Goal: Task Accomplishment & Management: Manage account settings

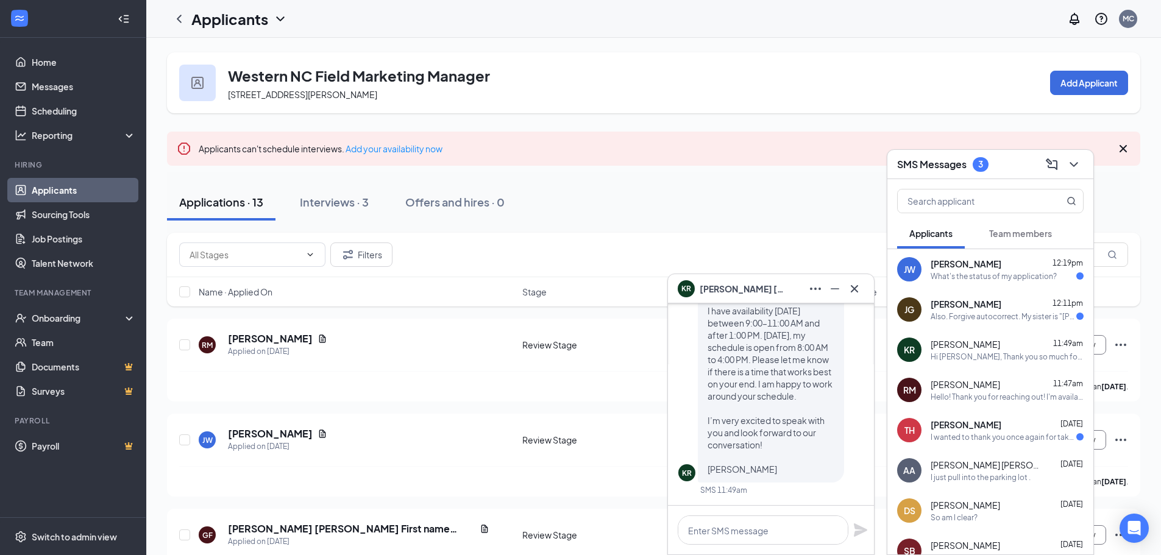
click at [974, 277] on div "What's the status of my application?" at bounding box center [994, 276] width 126 height 10
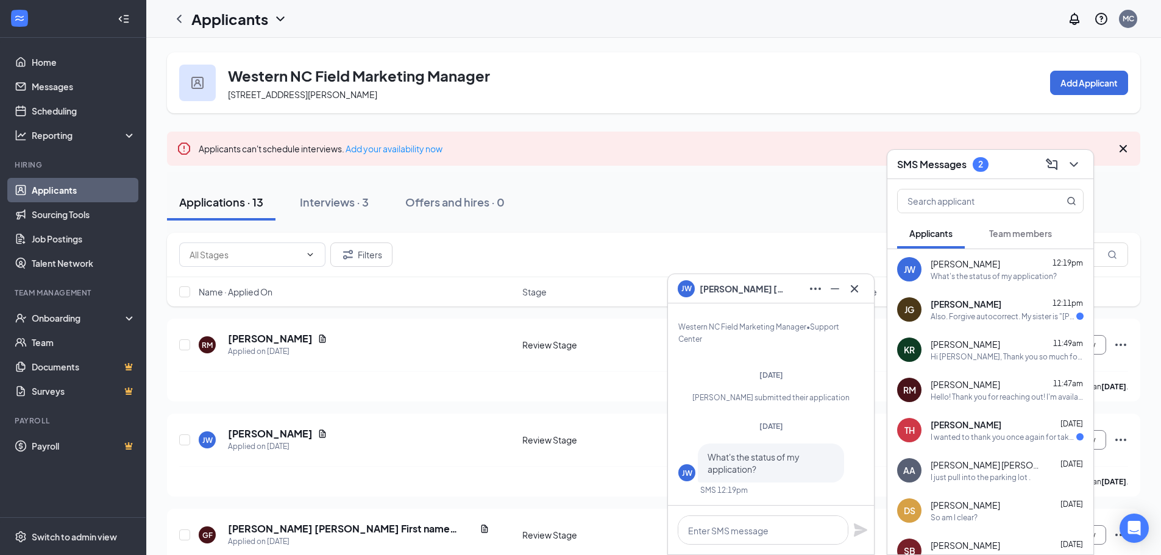
click at [986, 391] on div "[PERSON_NAME] 11:47am Hello! Thank you for reaching out! I'm available [DATE]-[…" at bounding box center [1007, 391] width 153 height 24
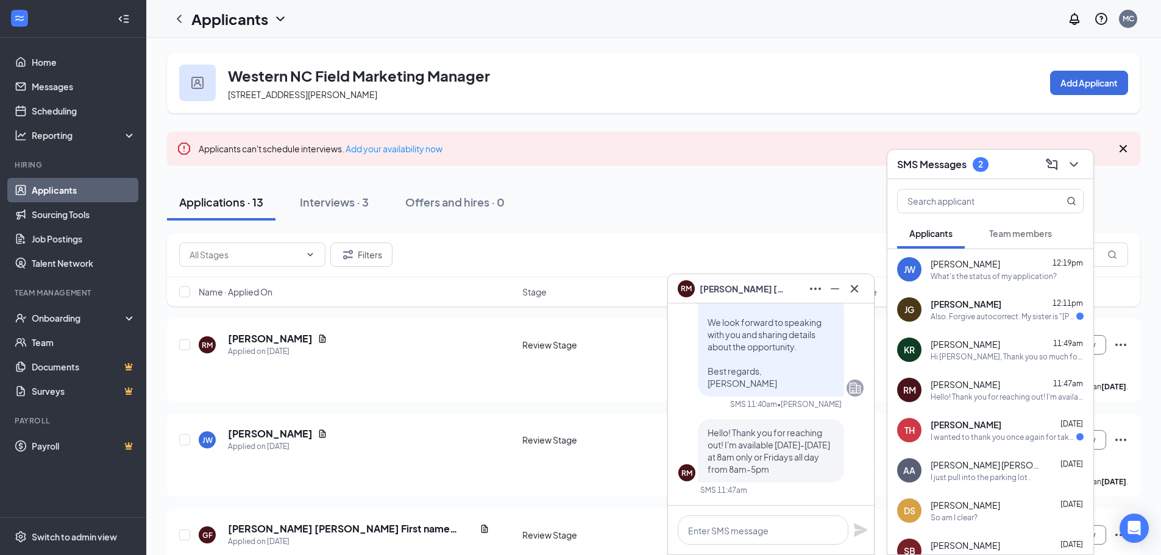
click at [983, 316] on div "Also. Forgive autocorrect. My sister is "[PERSON_NAME]" so it reverted to her s…" at bounding box center [1004, 317] width 146 height 10
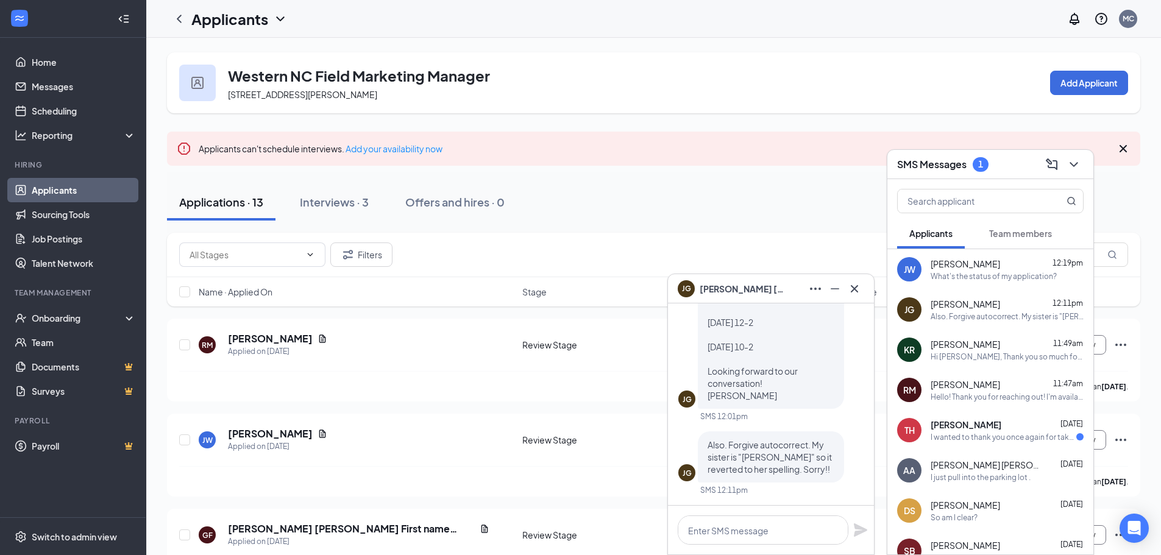
click at [974, 381] on span "[PERSON_NAME]" at bounding box center [966, 385] width 70 height 12
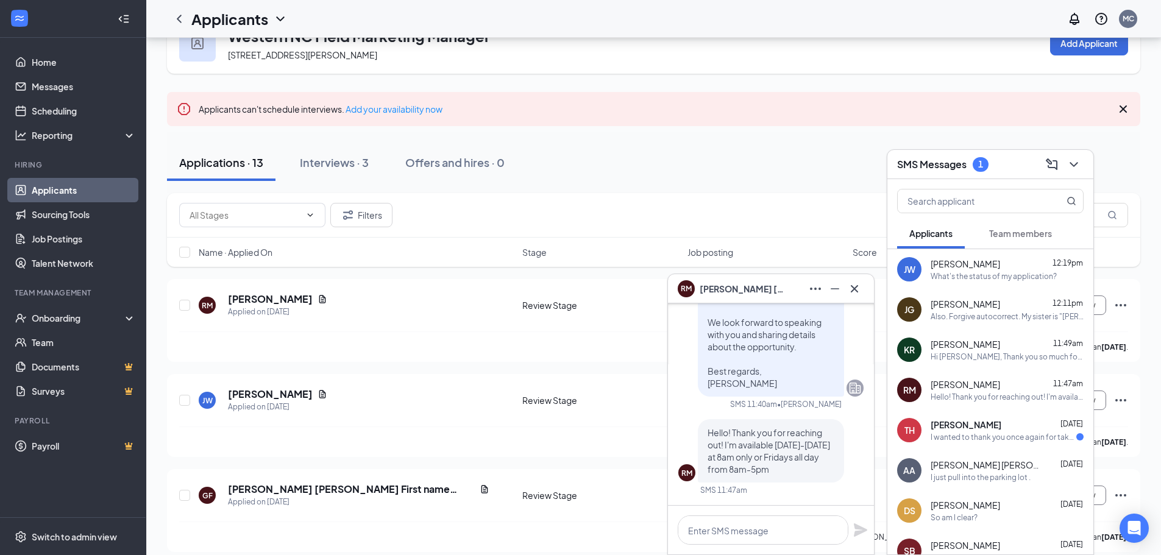
scroll to position [61, 0]
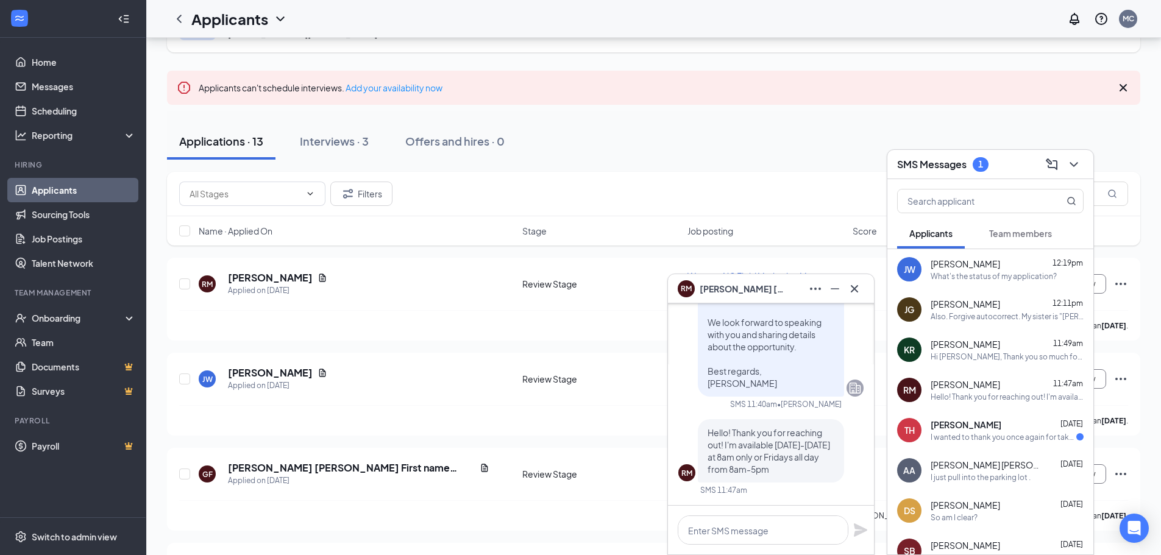
click at [974, 362] on div "KR [PERSON_NAME] 11:49am Hi [PERSON_NAME], Thank you so much for reaching out! …" at bounding box center [991, 350] width 206 height 40
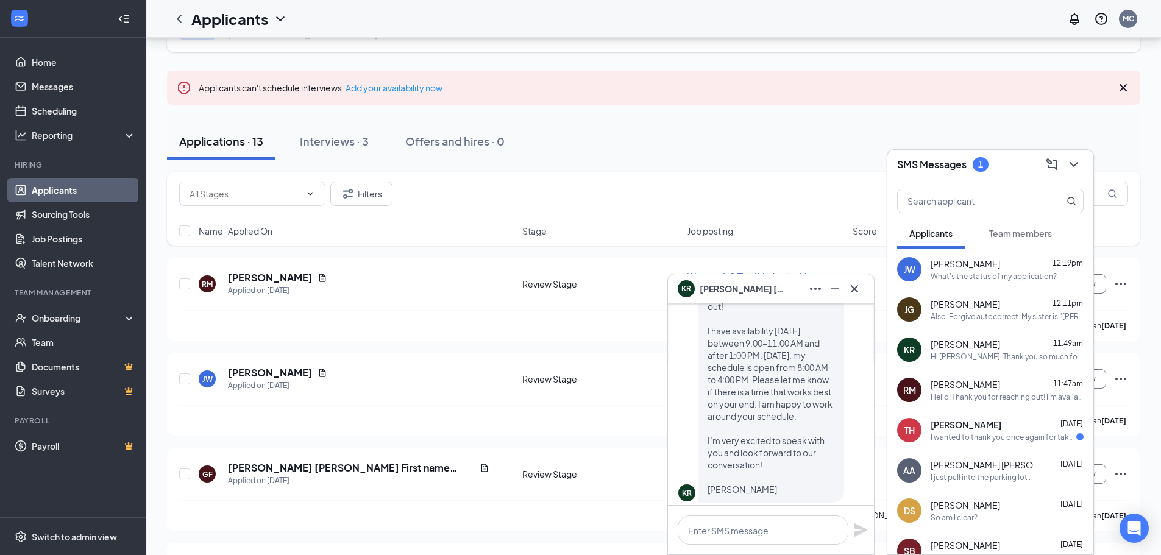
scroll to position [0, 0]
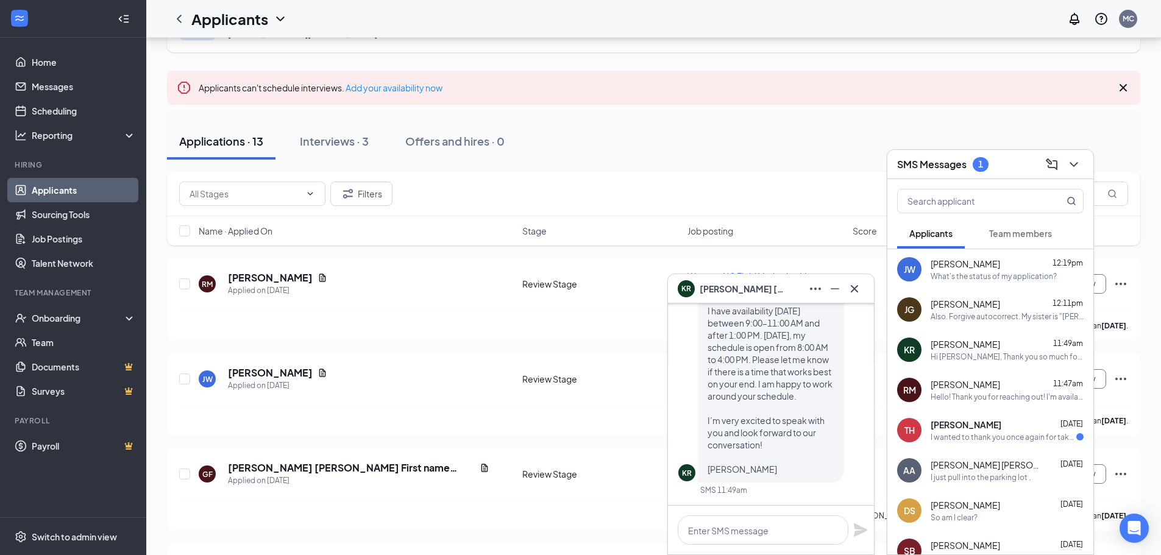
drag, startPoint x: 966, startPoint y: 315, endPoint x: 1049, endPoint y: 335, distance: 84.6
click at [966, 315] on div "Also. Forgive autocorrect. My sister is "[PERSON_NAME]" so it reverted to her s…" at bounding box center [1007, 317] width 153 height 10
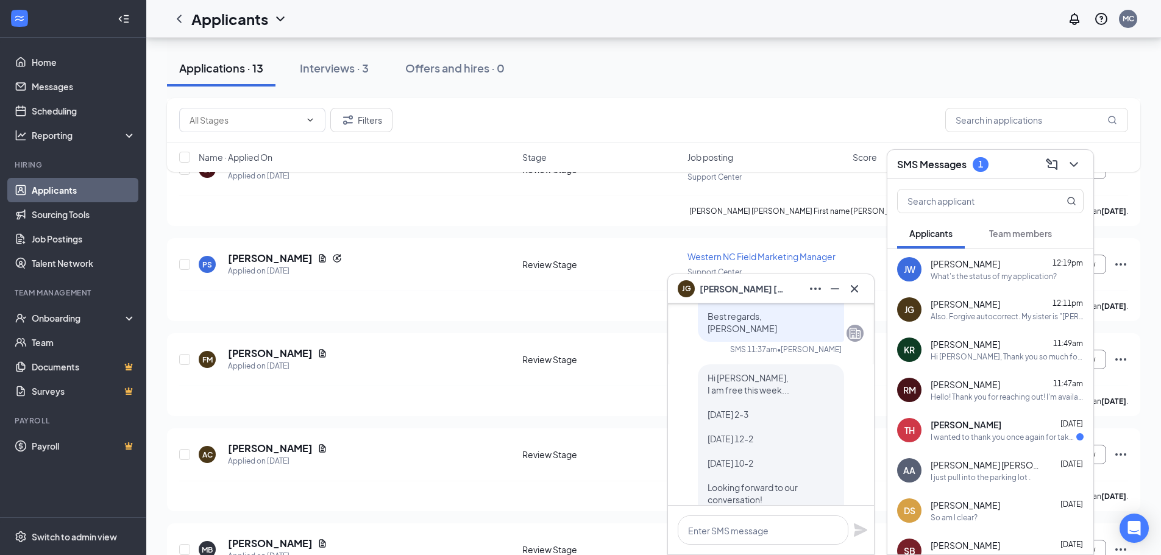
scroll to position [-122, 0]
click at [960, 51] on div "Applications · 13 Interviews · 3 Offers and hires · 0" at bounding box center [654, 68] width 974 height 37
click at [1083, 162] on button at bounding box center [1074, 165] width 20 height 20
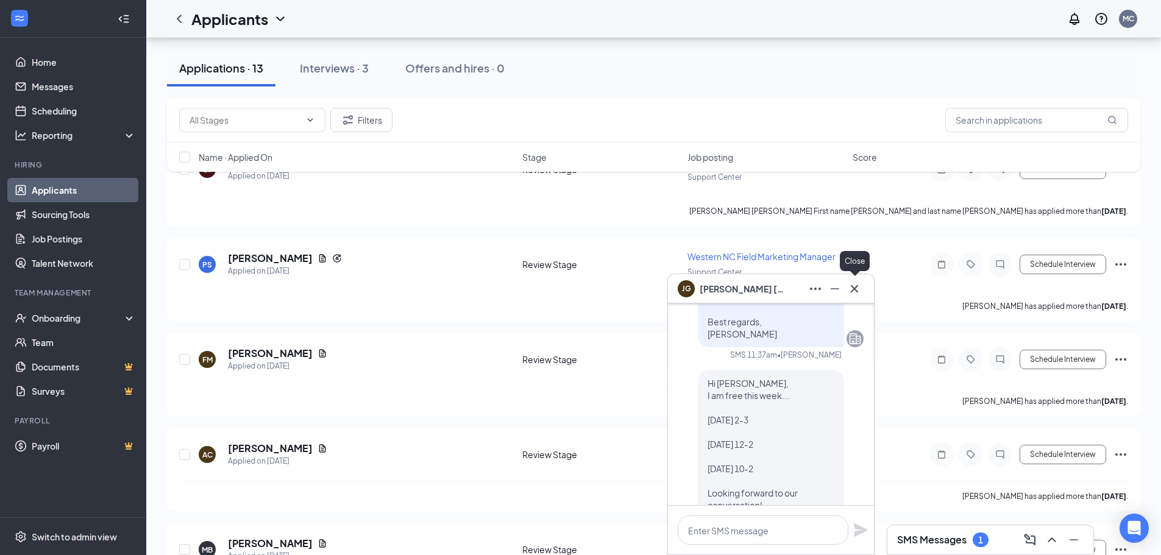
click at [863, 286] on button at bounding box center [855, 289] width 20 height 20
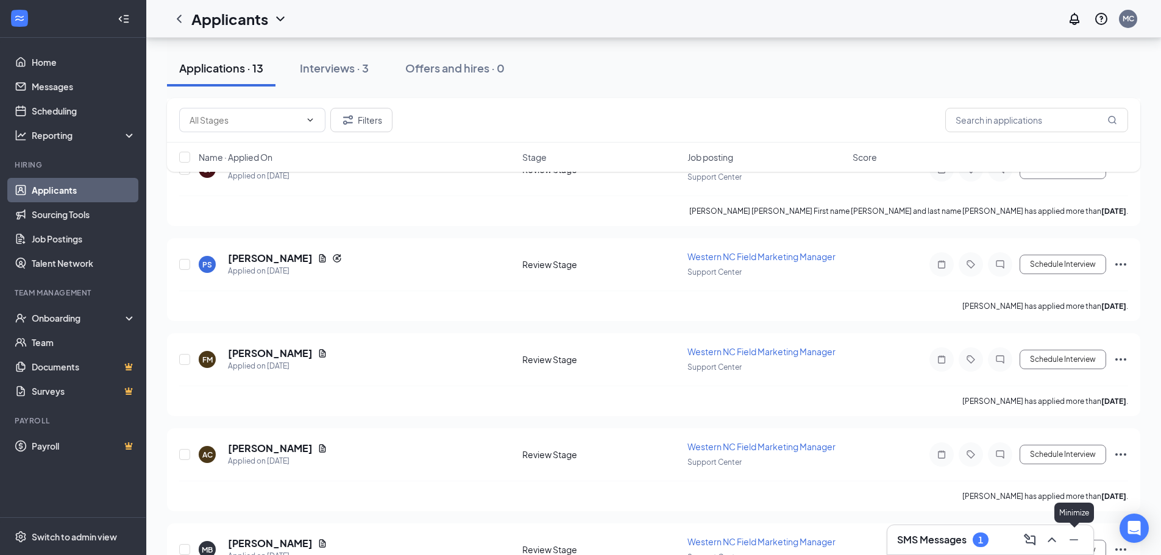
click at [1072, 537] on icon "Minimize" at bounding box center [1074, 540] width 15 height 15
click at [1143, 482] on button at bounding box center [1134, 486] width 29 height 29
click at [1011, 537] on div "SMS Messages 1" at bounding box center [990, 540] width 187 height 20
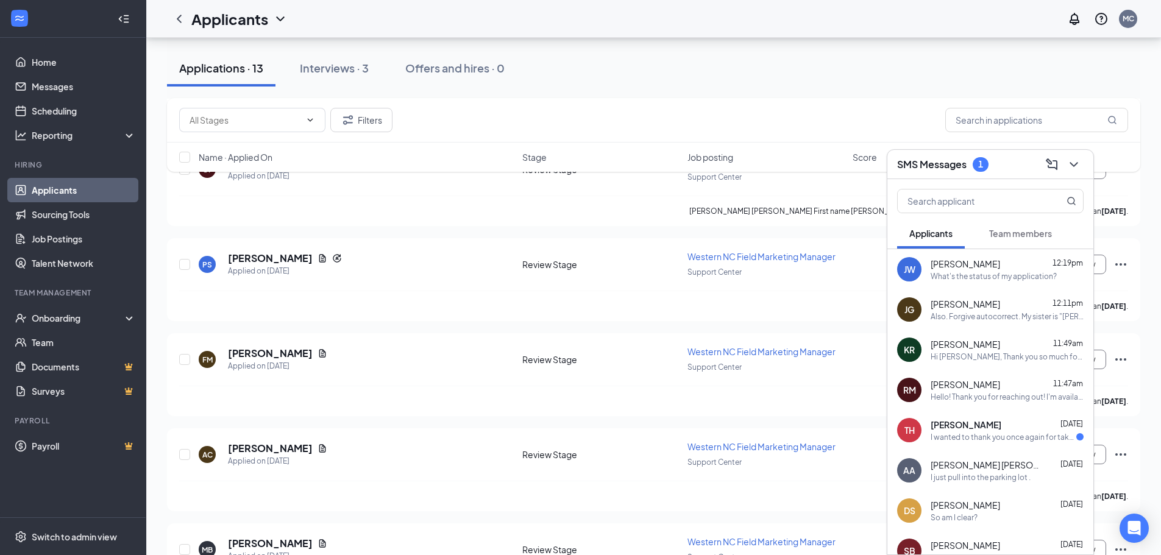
click at [982, 385] on span "[PERSON_NAME]" at bounding box center [966, 385] width 70 height 12
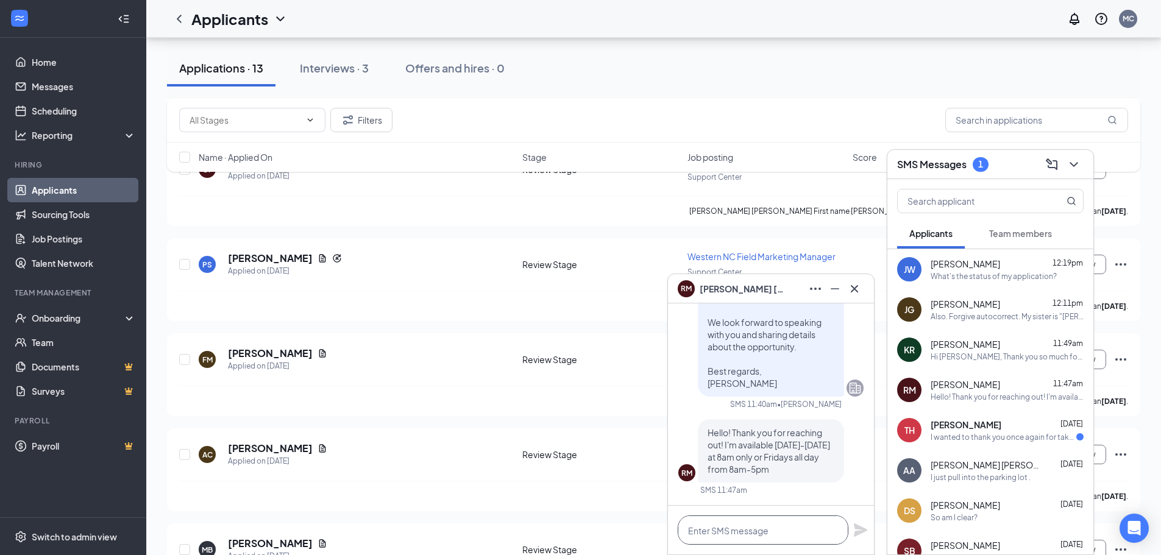
click at [718, 526] on textarea at bounding box center [763, 530] width 171 height 29
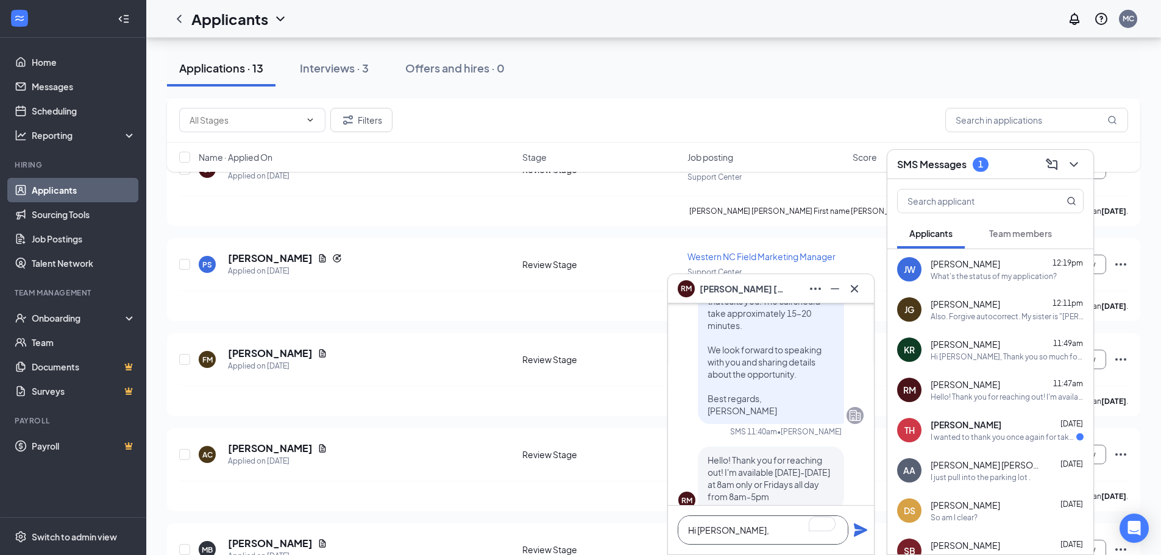
scroll to position [0, 0]
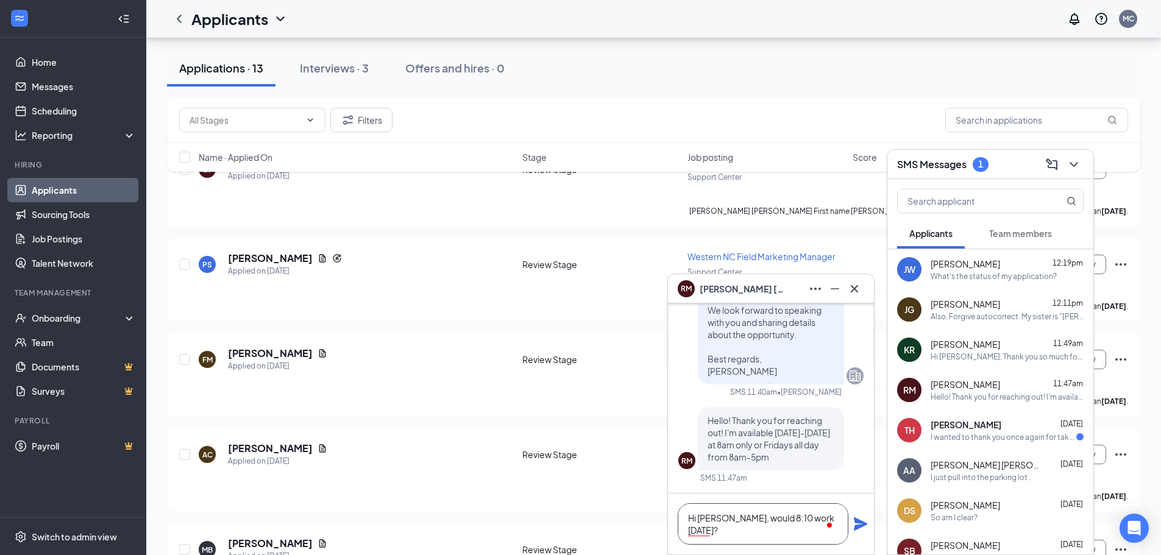
click at [714, 532] on textarea "Hi [PERSON_NAME], would 8:10 work [DATE]?" at bounding box center [763, 524] width 171 height 41
click at [702, 527] on textarea "Hi [PERSON_NAME], would 8:10 work [DATE]?" at bounding box center [763, 524] width 171 height 41
click at [755, 531] on textarea "Hi [PERSON_NAME], would 8:10 work tomorrowrrow?" at bounding box center [763, 524] width 171 height 41
click at [719, 533] on textarea "Hi [PERSON_NAME], would 8:10 work tomorrowrrow?" at bounding box center [763, 524] width 171 height 41
drag, startPoint x: 785, startPoint y: 535, endPoint x: 686, endPoint y: 531, distance: 98.9
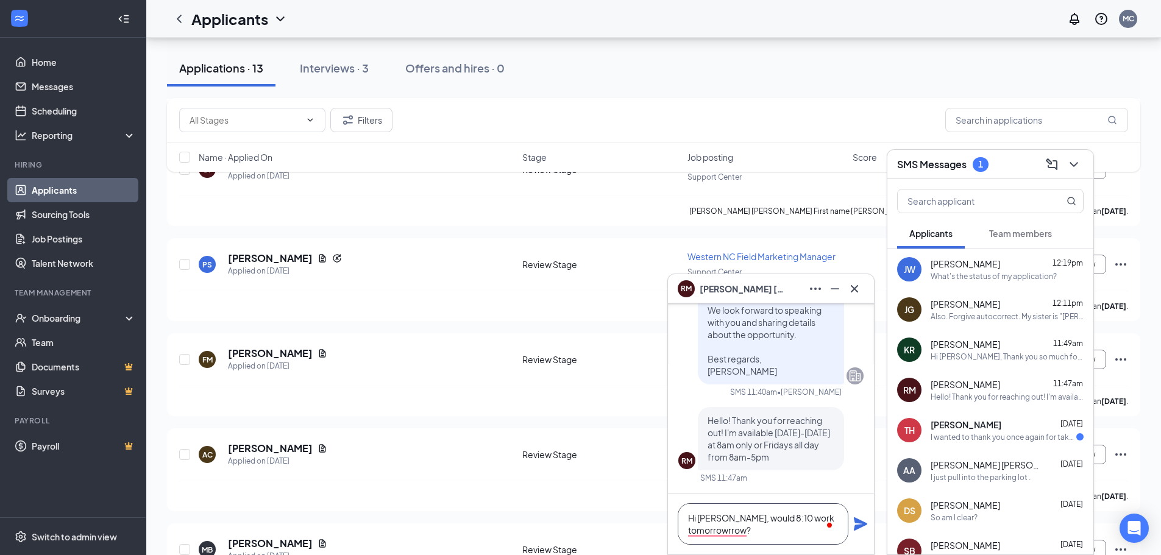
click at [686, 531] on textarea "Hi [PERSON_NAME], would 8:10 work tomorrowrrow?" at bounding box center [763, 524] width 171 height 41
click at [765, 541] on textarea "Hi [PERSON_NAME], would 8:10 work [DATE]?" at bounding box center [763, 524] width 171 height 41
type textarea "Hi [PERSON_NAME], would 8:10 work [DATE]?"
click at [863, 522] on icon "Plane" at bounding box center [860, 524] width 13 height 13
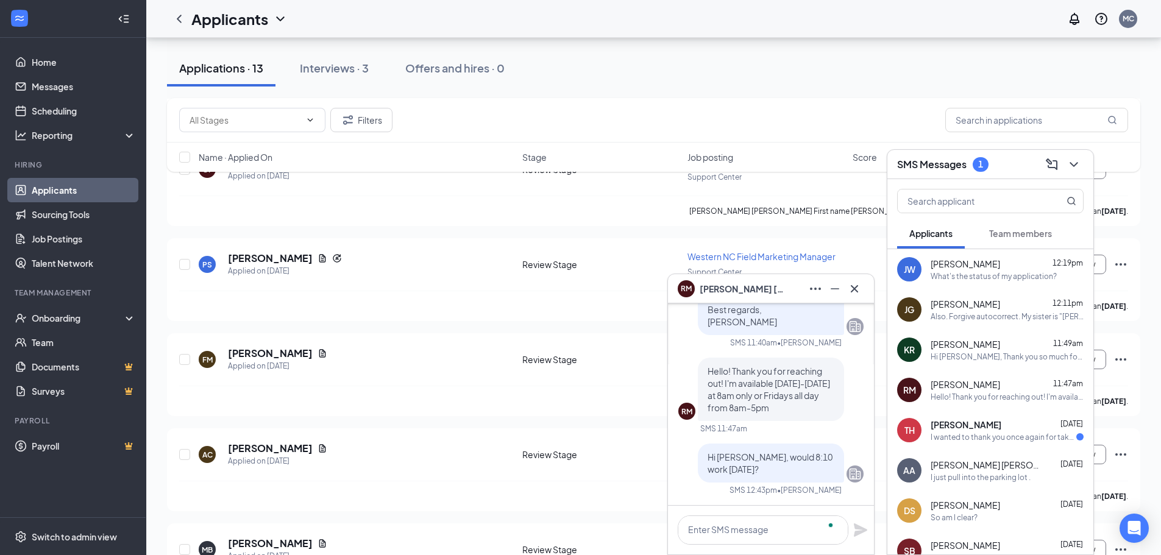
scroll to position [0, 0]
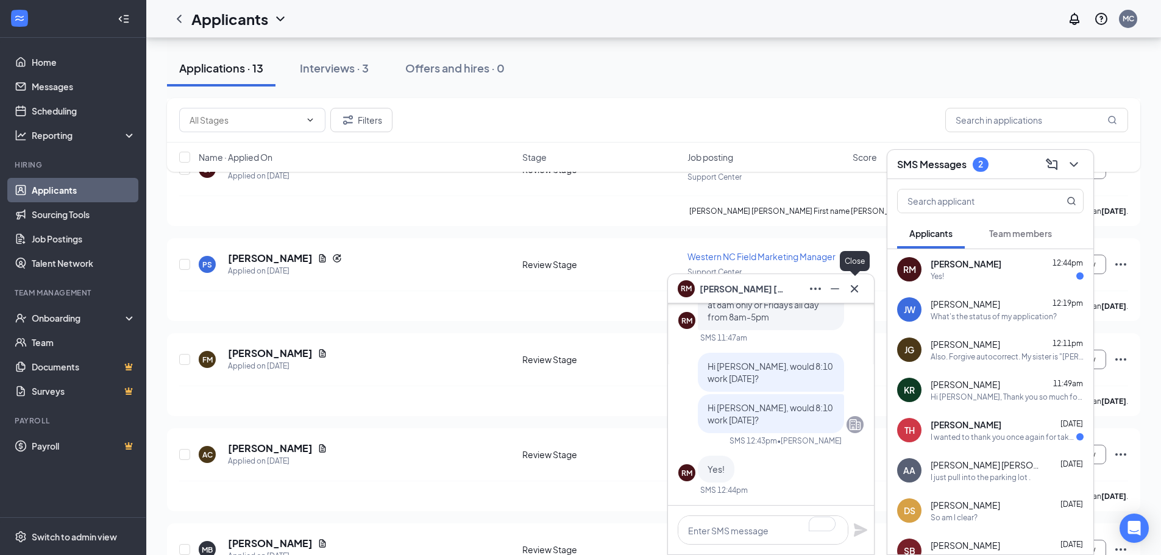
click at [859, 291] on icon "Cross" at bounding box center [854, 289] width 15 height 15
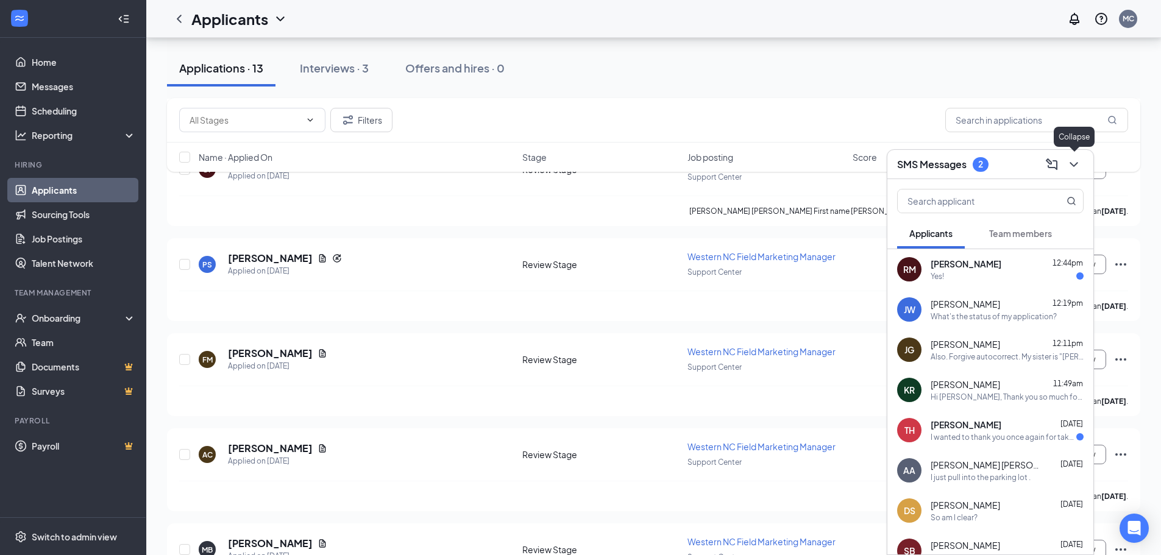
click at [1075, 160] on icon "ChevronDown" at bounding box center [1074, 164] width 15 height 15
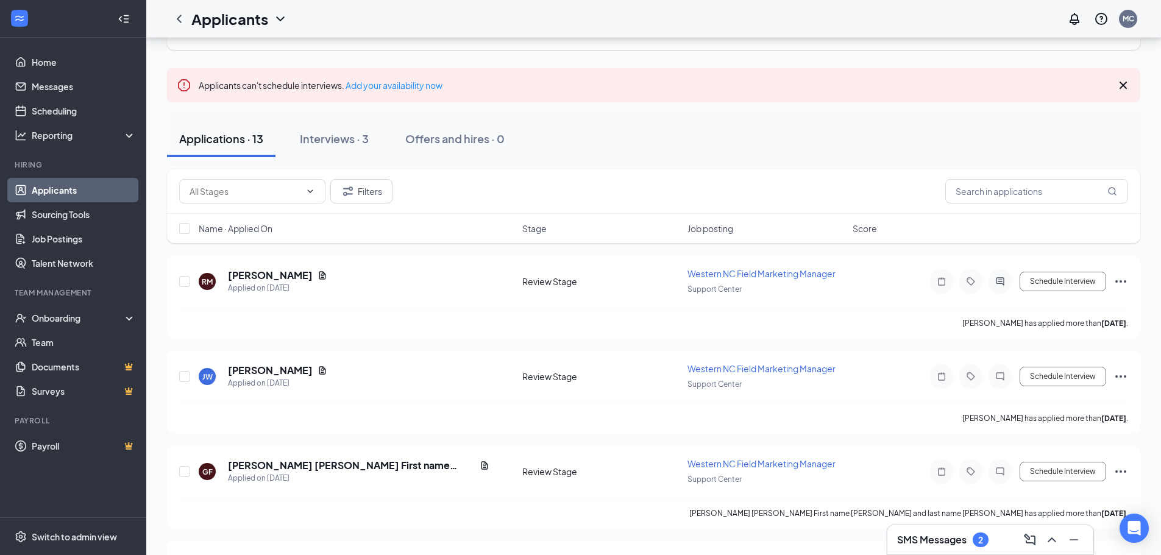
scroll to position [61, 0]
click at [1066, 280] on button "Schedule Interview" at bounding box center [1063, 284] width 87 height 20
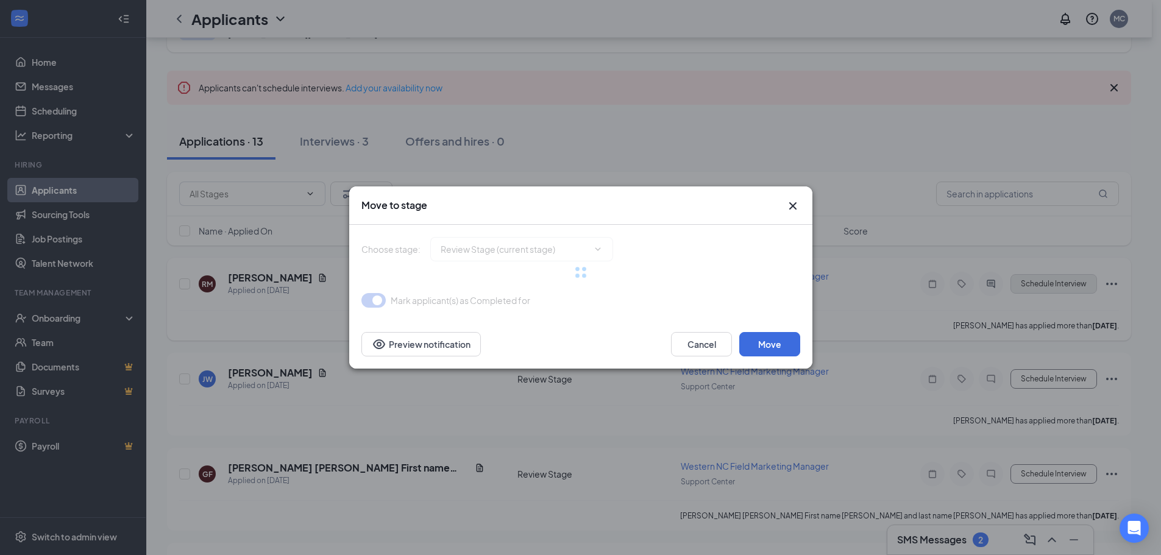
type input "Phone Interview (next stage)"
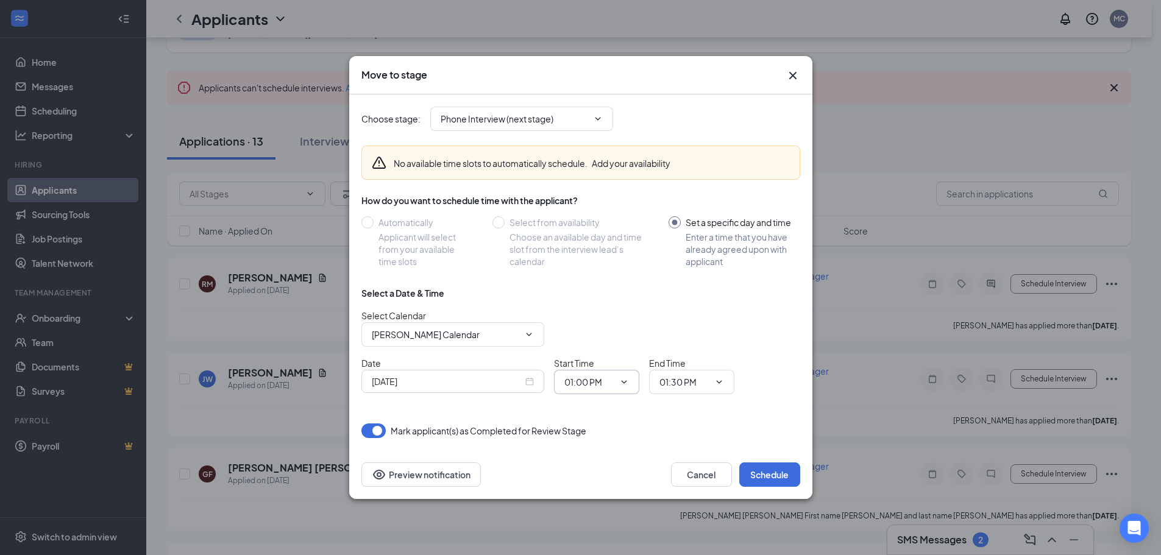
click at [605, 381] on input "01:00 PM" at bounding box center [590, 382] width 50 height 13
click at [571, 309] on div "01:00 AM" at bounding box center [607, 316] width 85 height 28
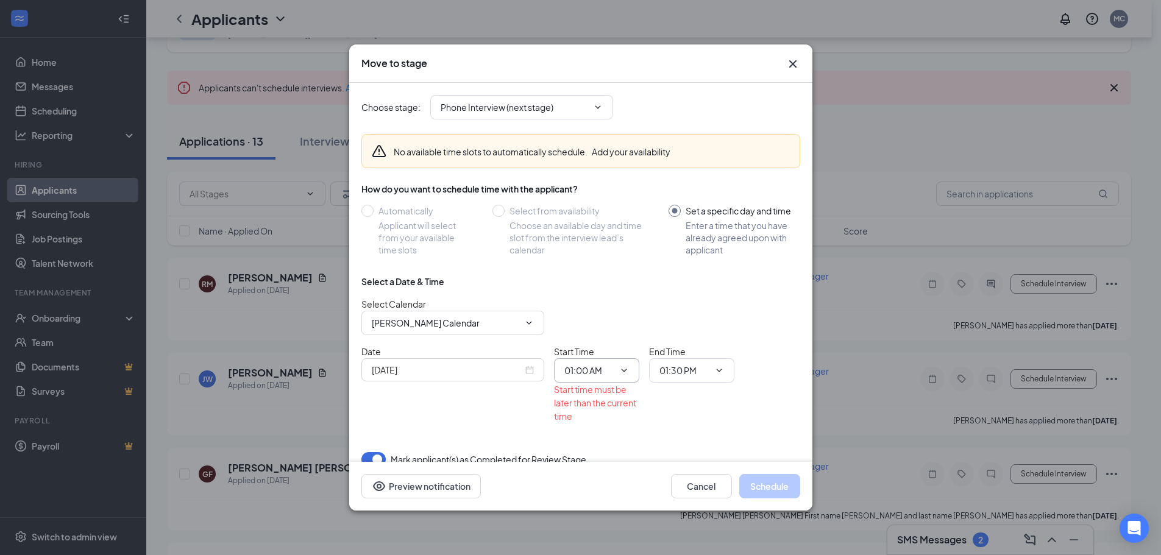
click at [617, 369] on span at bounding box center [623, 371] width 12 height 10
click at [724, 369] on span "01:30 PM" at bounding box center [691, 370] width 85 height 24
click at [721, 366] on icon "ChevronDown" at bounding box center [720, 371] width 10 height 10
click at [594, 366] on input "01:00 AM" at bounding box center [590, 370] width 50 height 13
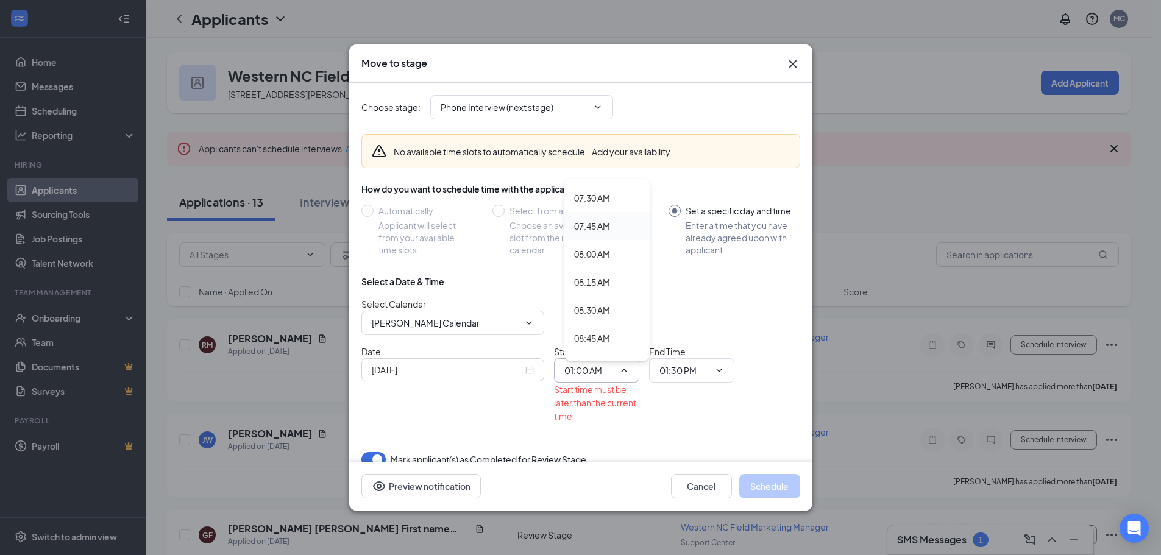
scroll to position [854, 0]
click at [590, 260] on div "08:15 AM" at bounding box center [592, 264] width 36 height 13
type input "08:15 AM"
click at [585, 368] on input "08:15 AM" at bounding box center [590, 370] width 50 height 13
click at [581, 366] on input "08:15 AM" at bounding box center [590, 370] width 50 height 13
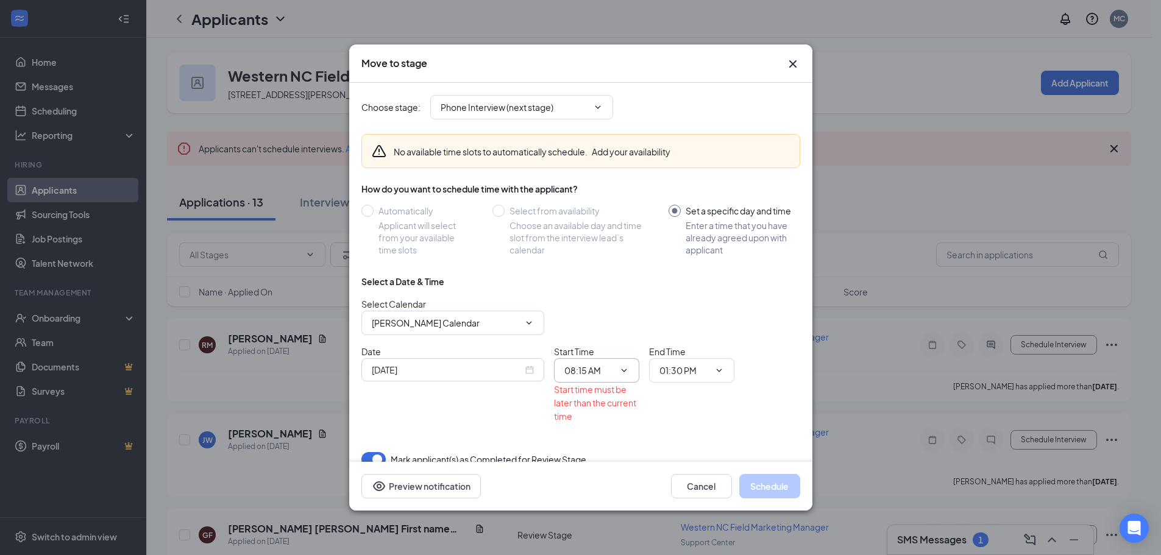
click at [583, 369] on input "08:15 AM" at bounding box center [590, 370] width 50 height 13
click at [683, 374] on input "01:30 PM" at bounding box center [685, 370] width 50 height 13
click at [688, 326] on div "08:15 AM" at bounding box center [687, 325] width 36 height 13
click at [715, 366] on icon "ChevronDown" at bounding box center [720, 371] width 10 height 10
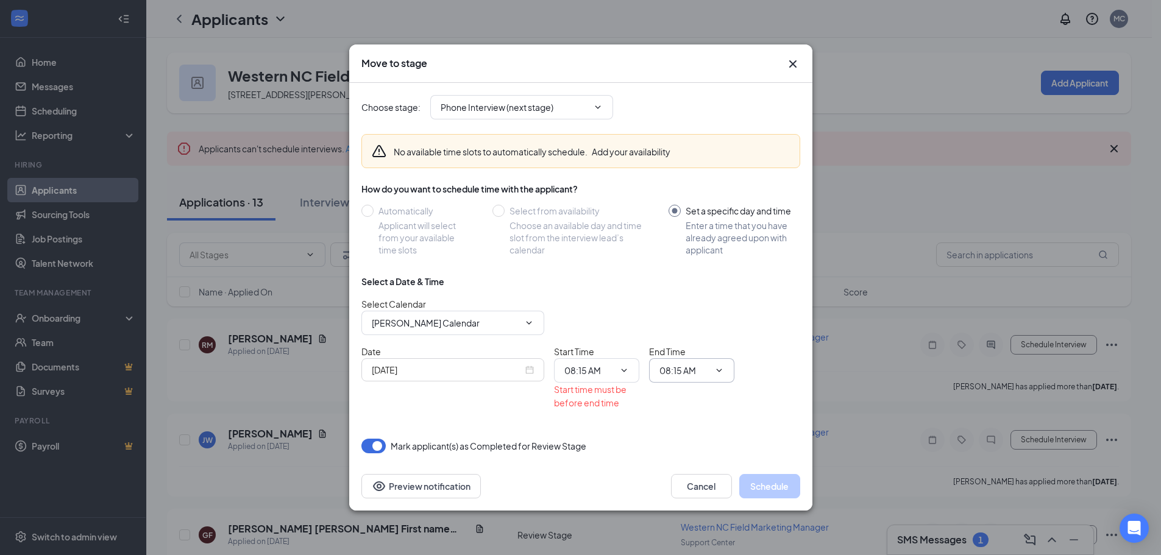
click at [686, 371] on input "08:15 AM" at bounding box center [685, 370] width 50 height 13
click at [683, 353] on div "08:30 AM" at bounding box center [687, 353] width 36 height 13
type input "08:30 AM"
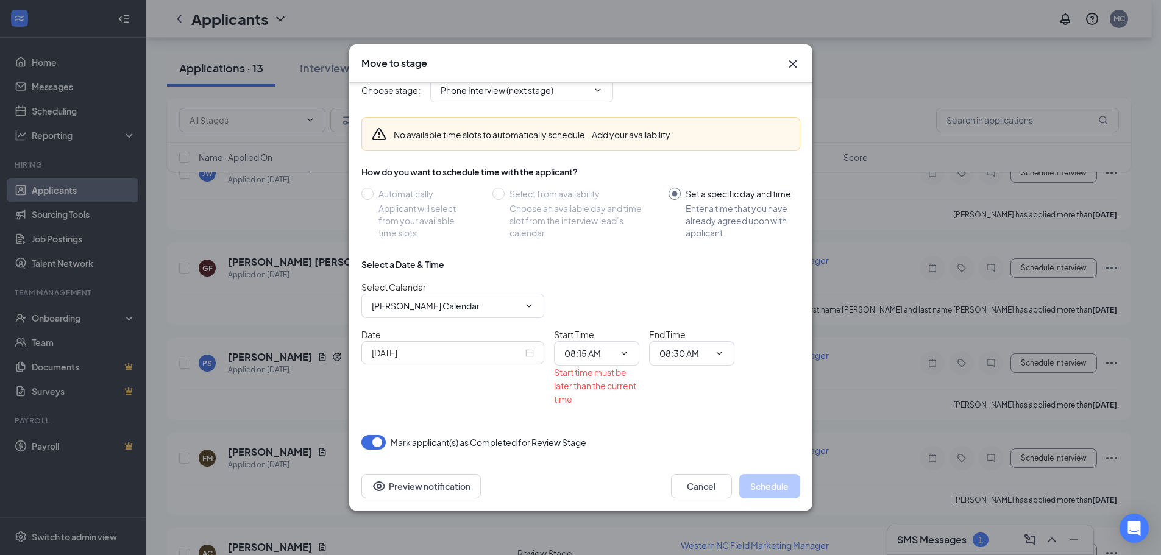
scroll to position [305, 0]
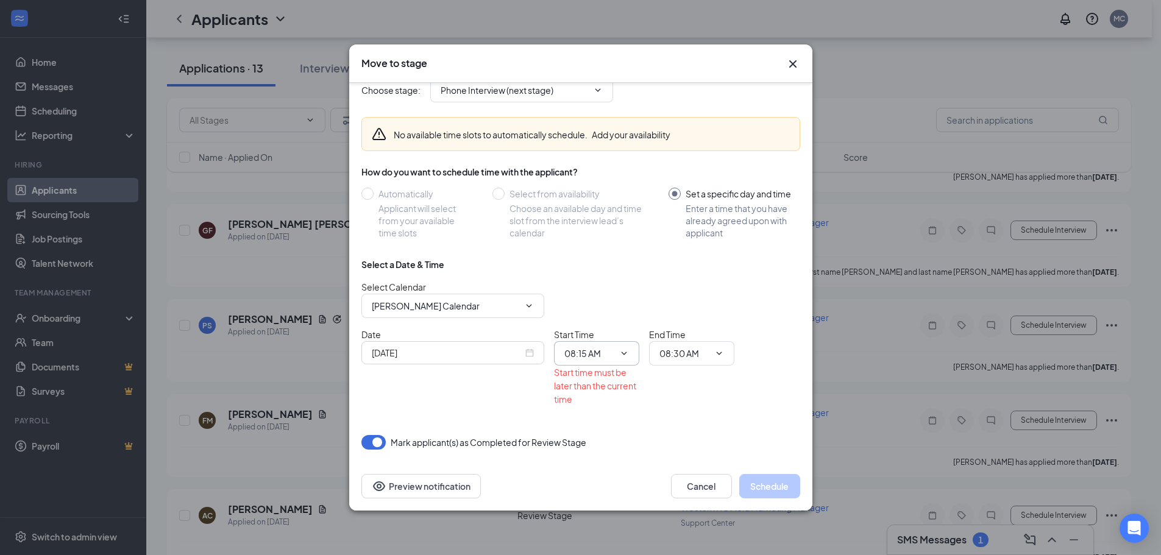
click at [619, 356] on icon "ChevronDown" at bounding box center [624, 354] width 10 height 10
click at [618, 354] on span at bounding box center [623, 354] width 12 height 10
click at [594, 356] on input "08:15 AM" at bounding box center [590, 353] width 50 height 13
click at [593, 223] on div "08:00 AM" at bounding box center [592, 219] width 36 height 13
type input "08:00 AM"
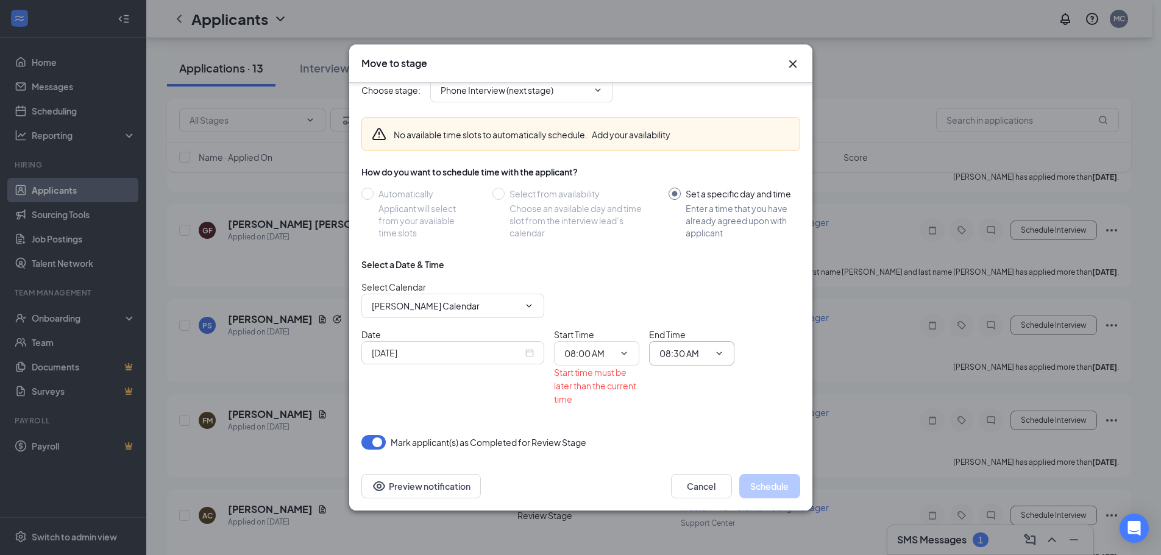
click at [670, 348] on input "08:30 AM" at bounding box center [685, 353] width 50 height 13
click at [679, 302] on div "08:45 AM" at bounding box center [687, 303] width 36 height 13
type input "08:45 AM"
click at [488, 355] on input "[DATE]" at bounding box center [447, 352] width 151 height 13
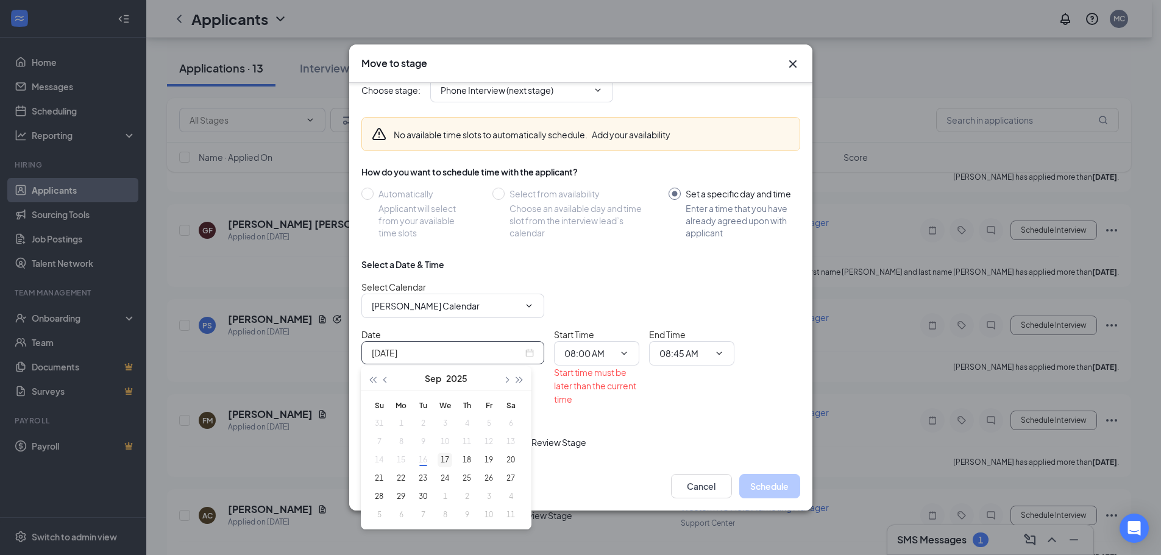
type input "[DATE]"
click at [449, 460] on div "17" at bounding box center [445, 460] width 15 height 15
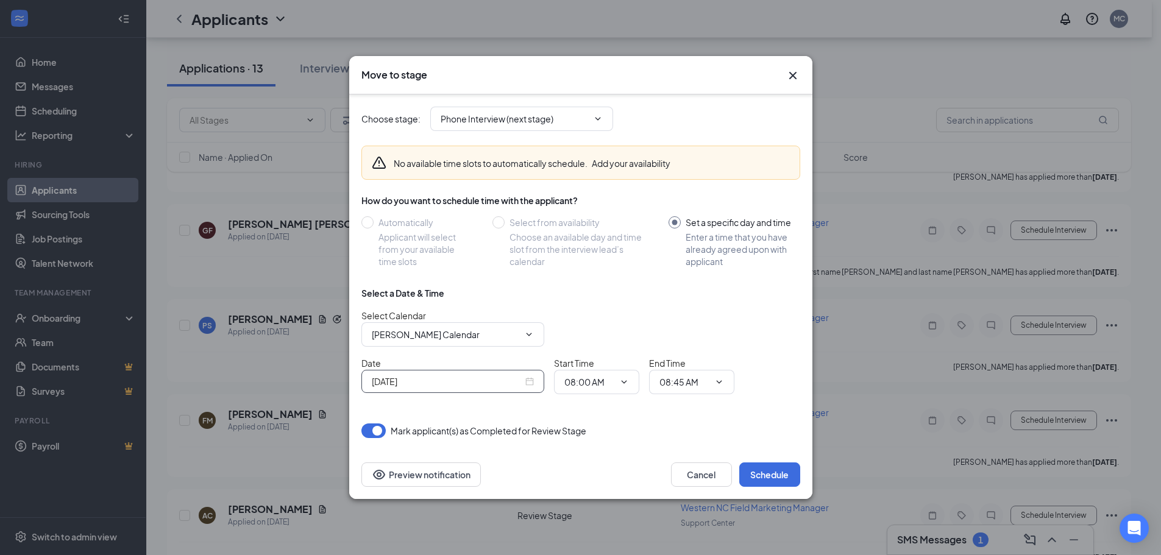
scroll to position [0, 0]
click at [716, 375] on span "08:45 AM 12:00 AM 12:15 AM 12:30 AM 12:45 AM 01:00 AM 01:15 AM 01:30 AM 01:45 A…" at bounding box center [691, 382] width 85 height 24
click at [713, 385] on span at bounding box center [718, 382] width 12 height 10
click at [688, 377] on input "08:45 AM" at bounding box center [685, 382] width 50 height 13
click at [679, 275] on div "08:15 AM" at bounding box center [687, 275] width 36 height 13
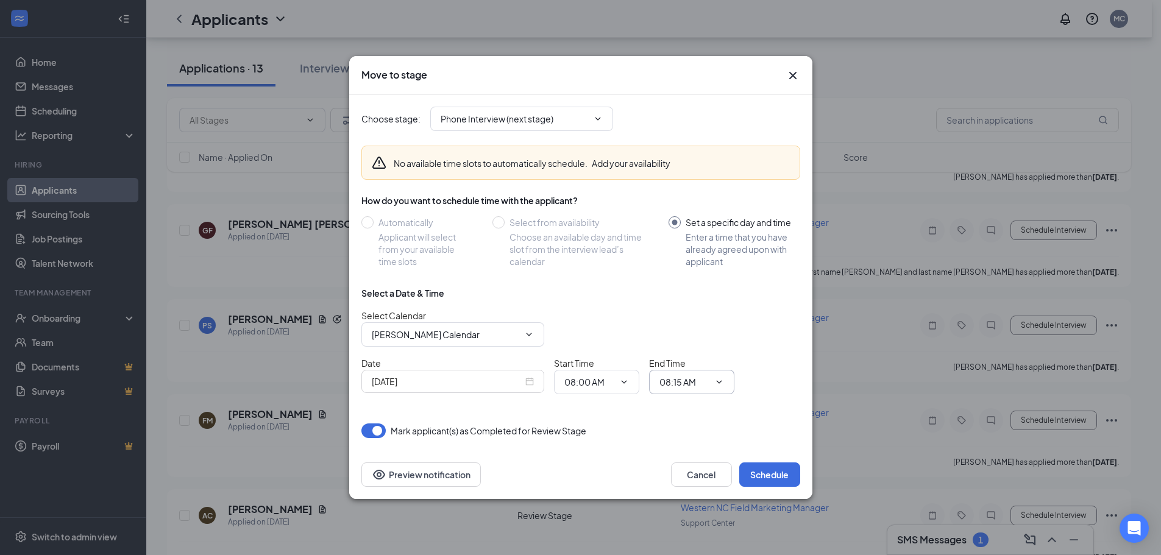
click at [686, 379] on input "08:15 AM" at bounding box center [685, 382] width 50 height 13
click at [680, 305] on div "08:30 AM" at bounding box center [687, 304] width 36 height 13
type input "08:30 AM"
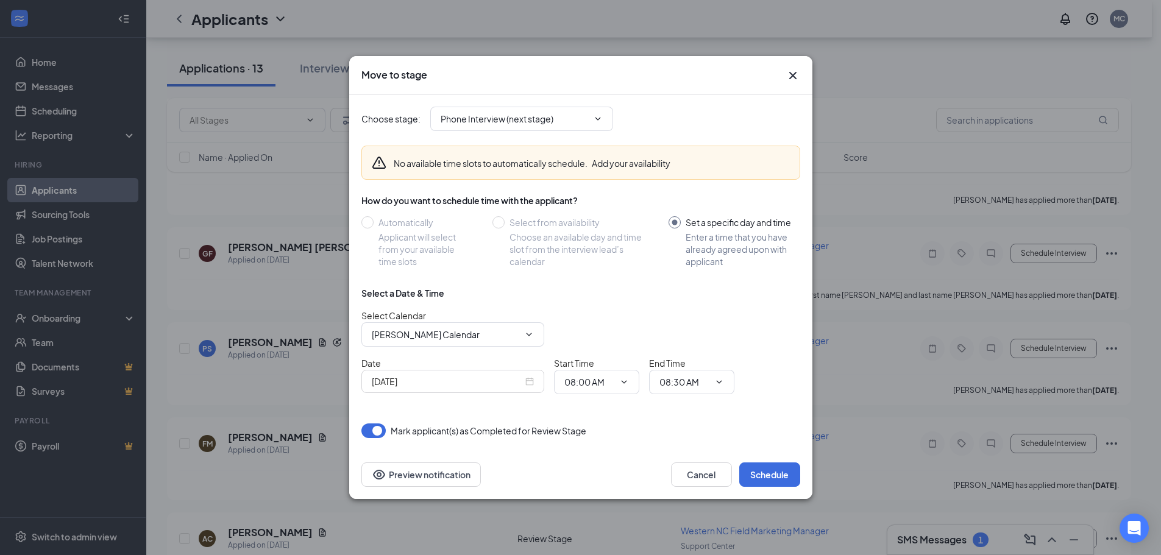
scroll to position [244, 0]
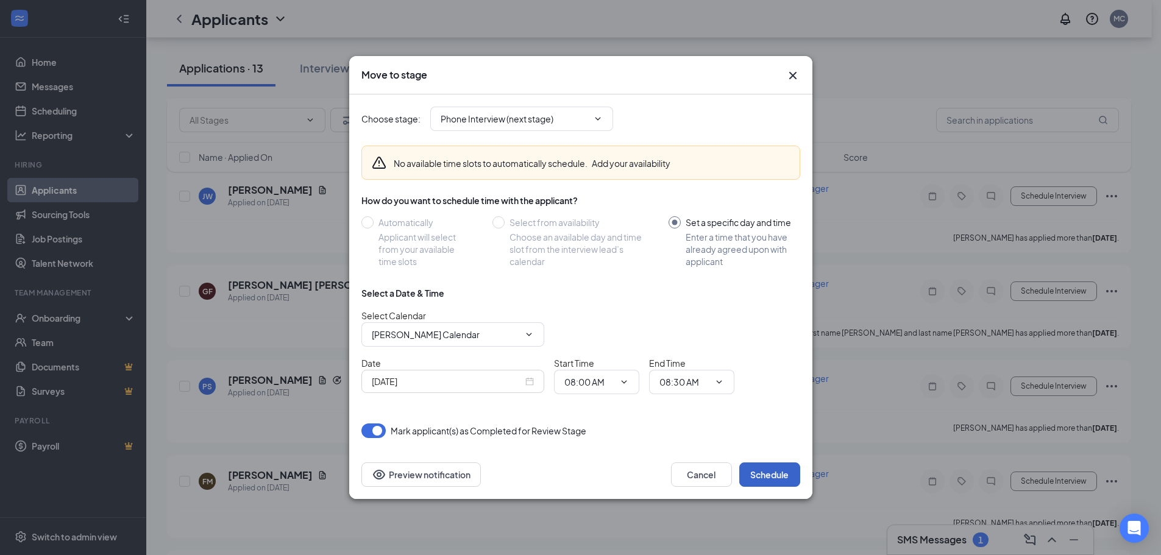
click at [776, 477] on button "Schedule" at bounding box center [770, 475] width 61 height 24
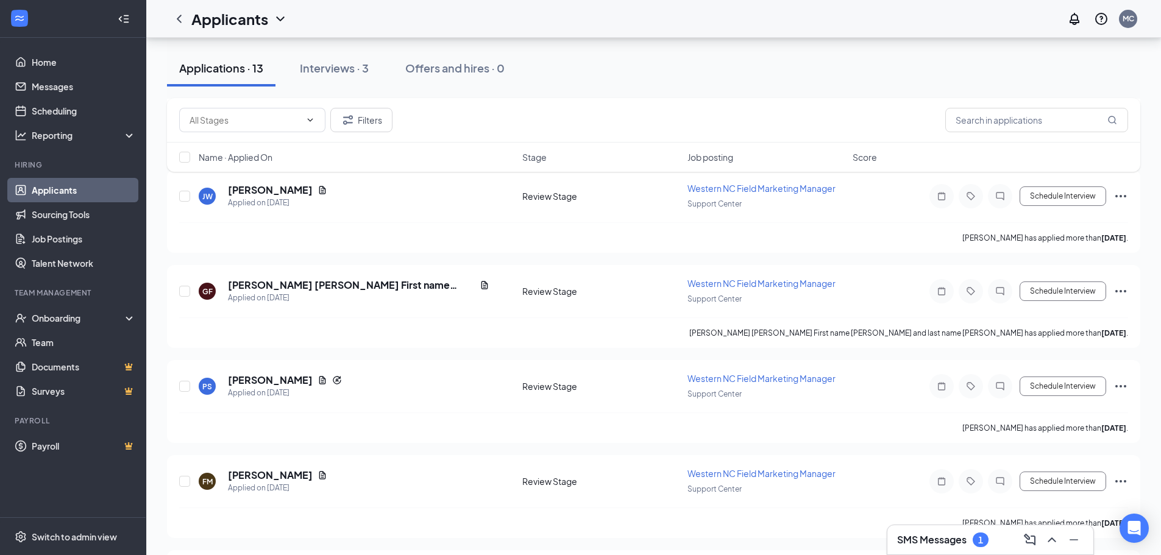
click at [1008, 532] on div "SMS Messages 1" at bounding box center [990, 540] width 187 height 20
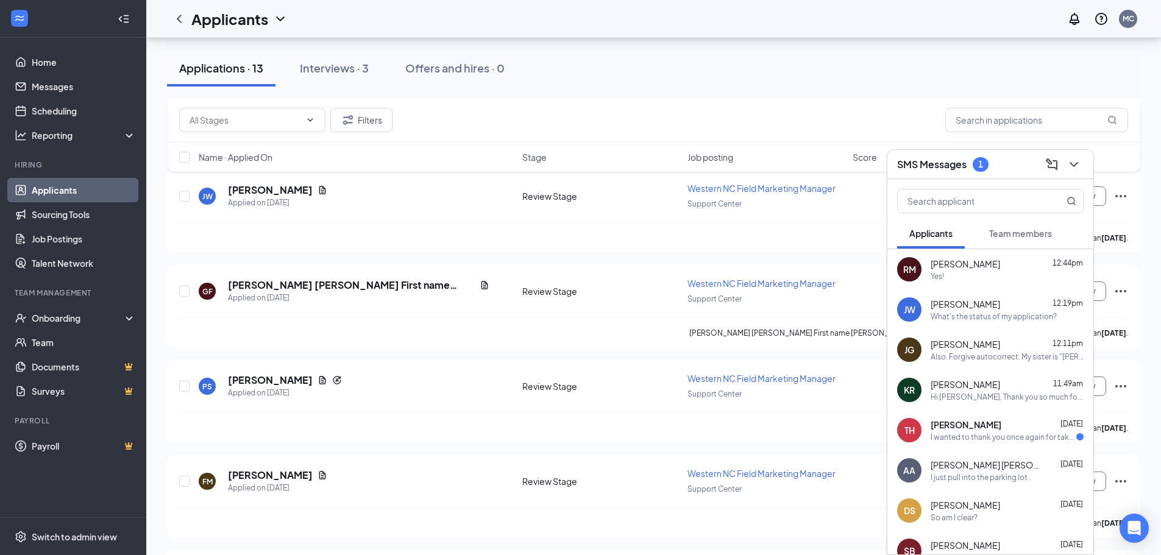
click at [969, 272] on div "Yes!" at bounding box center [1007, 276] width 153 height 10
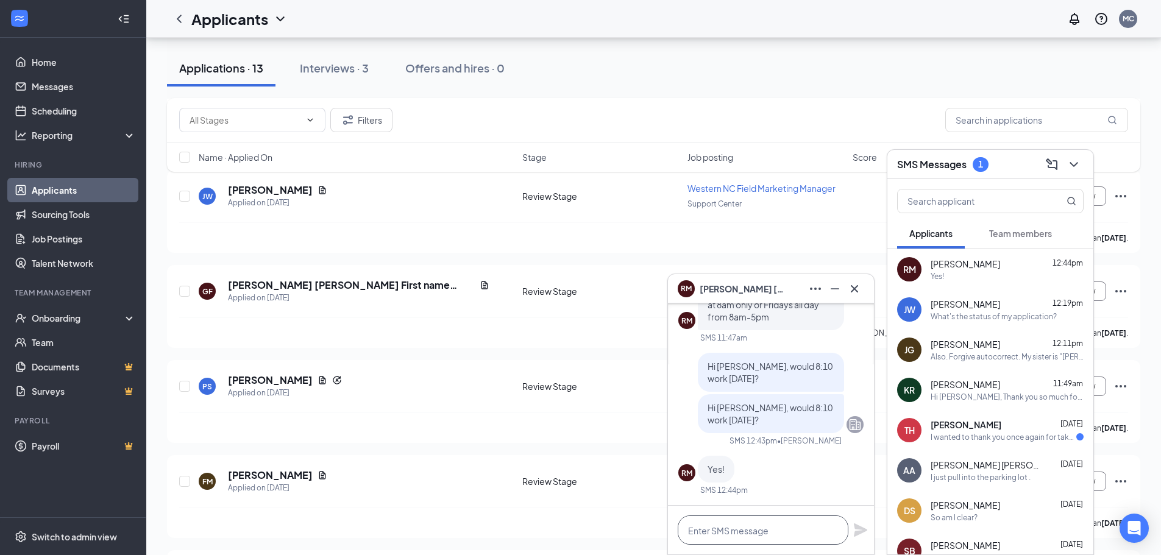
click at [758, 531] on textarea at bounding box center [763, 530] width 171 height 29
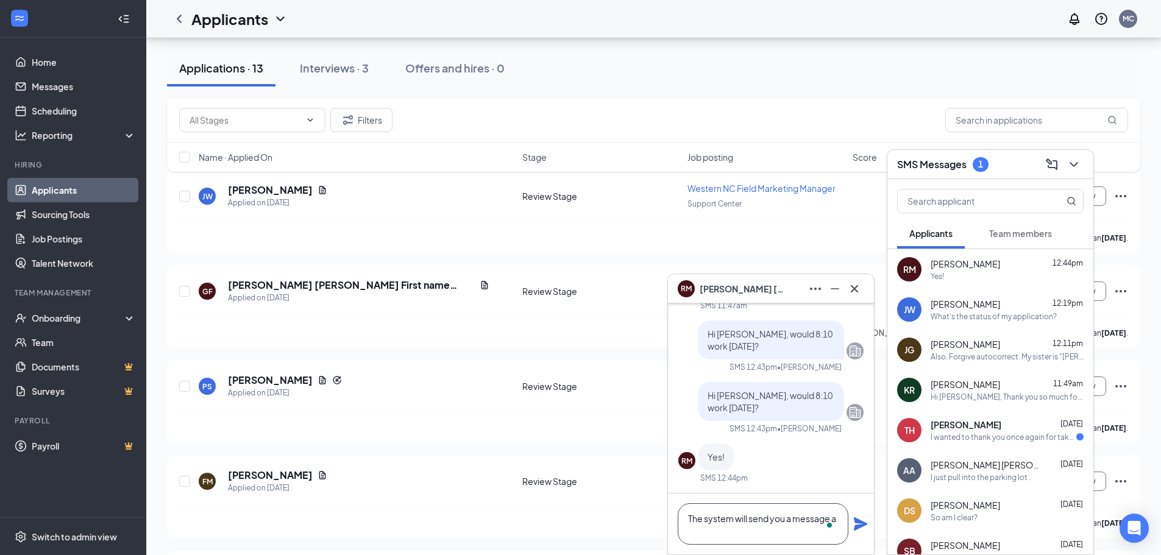
scroll to position [1, 0]
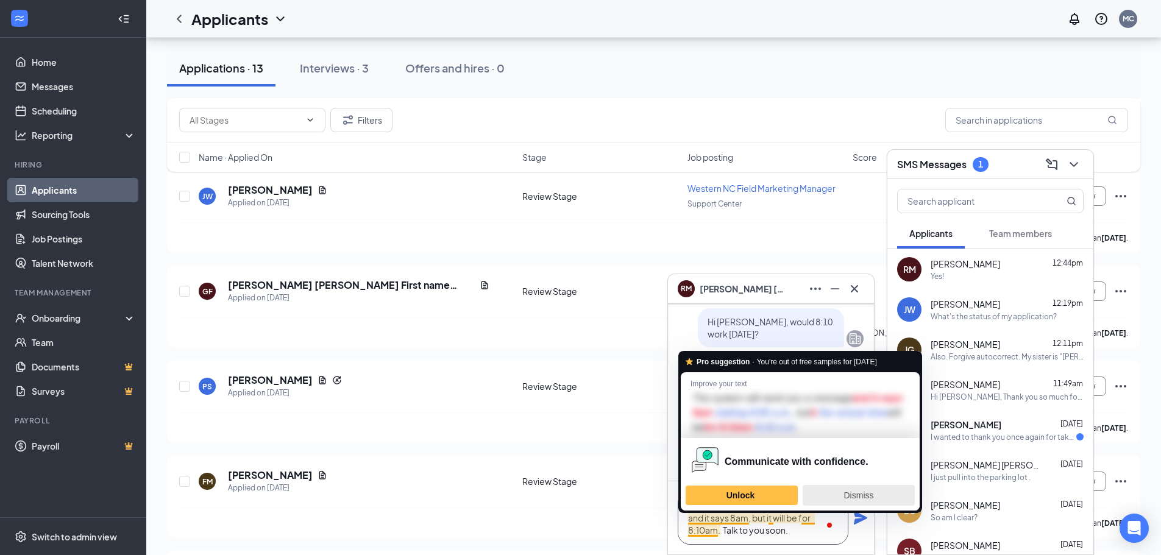
click at [868, 488] on div "Dismiss" at bounding box center [858, 496] width 101 height 20
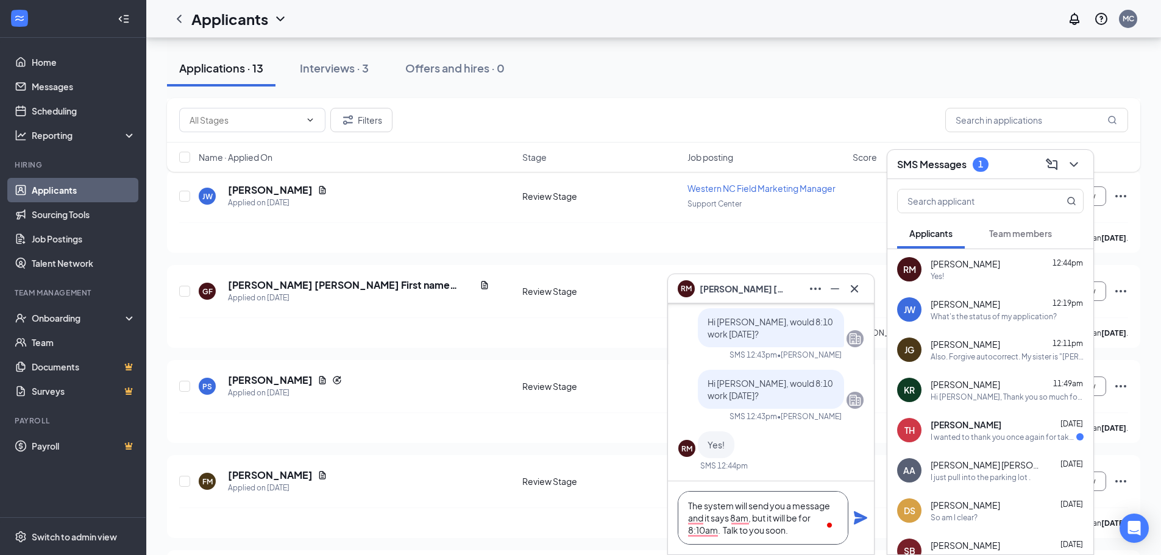
type textarea "The system will send you a message and it says 8am, but it will be for 8:10am. …"
click at [864, 517] on icon "Plane" at bounding box center [860, 517] width 13 height 13
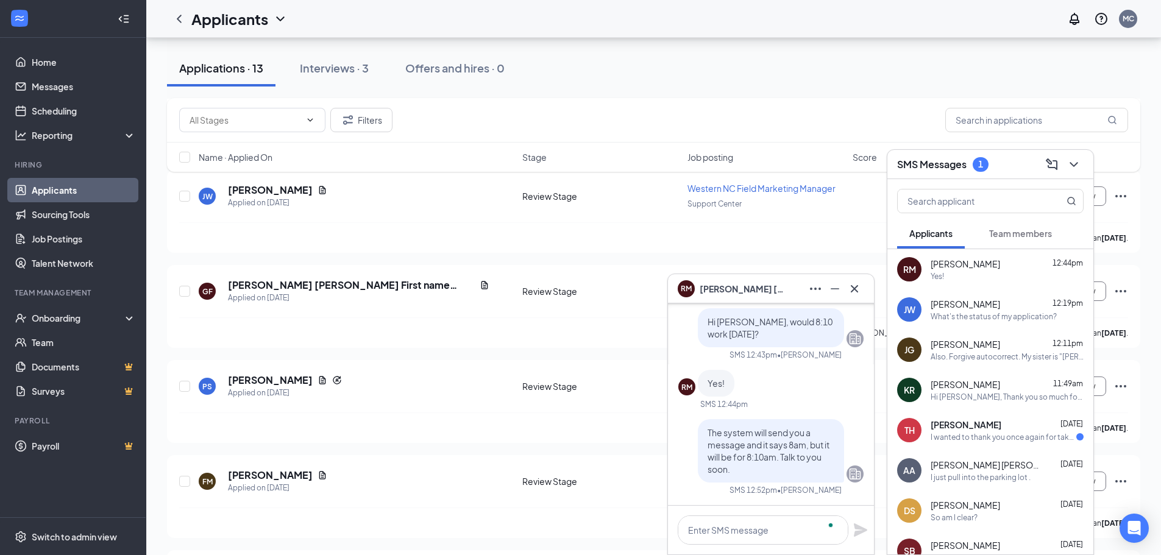
scroll to position [0, 0]
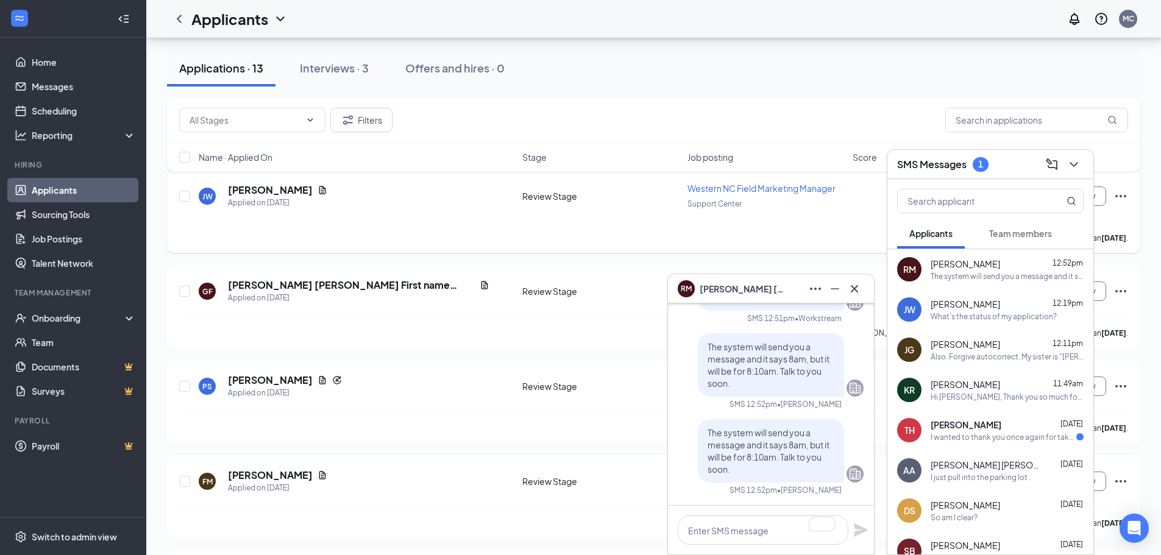
click at [705, 209] on div "Support Center" at bounding box center [767, 203] width 158 height 13
click at [728, 528] on textarea "To enrich screen reader interactions, please activate Accessibility in Grammarl…" at bounding box center [763, 530] width 171 height 29
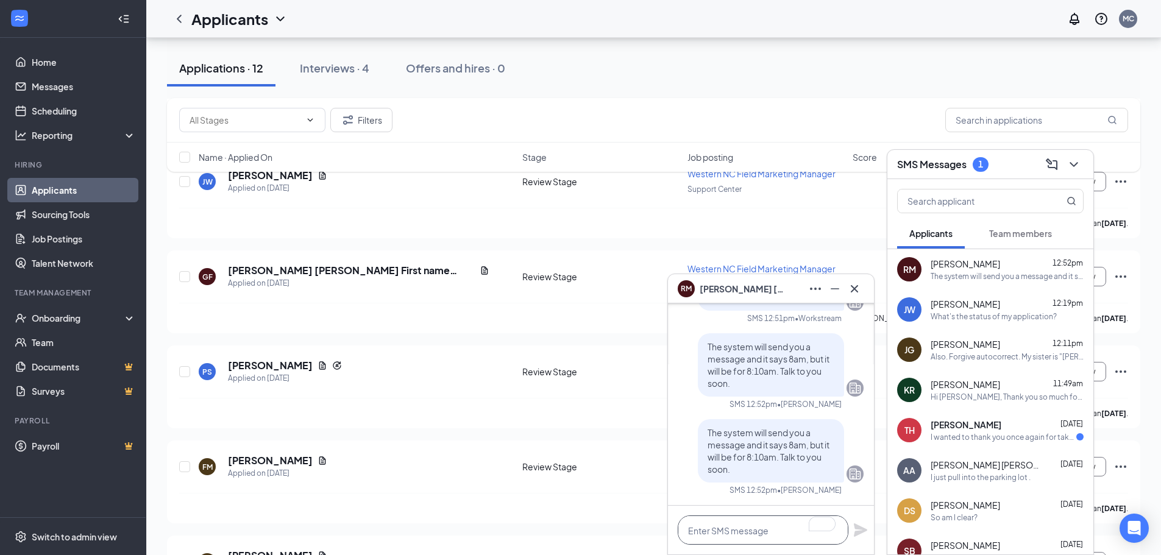
scroll to position [366, 0]
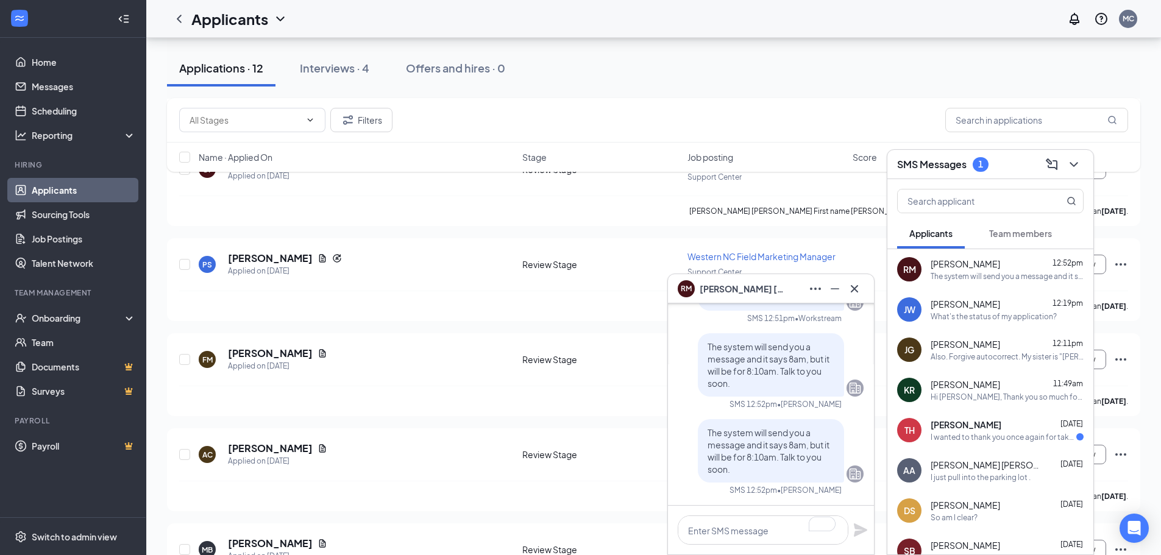
click at [885, 109] on div "Filters" at bounding box center [653, 120] width 949 height 24
click at [844, 90] on div "Applications · 12 Interviews · 4 Offers and hires · 0" at bounding box center [654, 68] width 974 height 61
click at [1074, 159] on icon "ChevronDown" at bounding box center [1074, 164] width 15 height 15
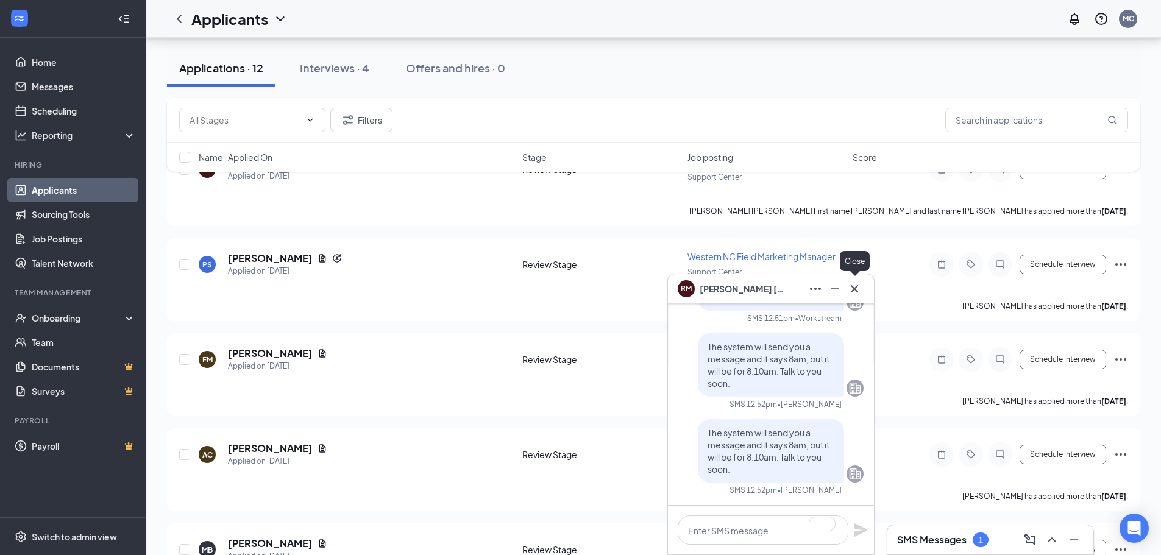
click at [856, 288] on icon "Cross" at bounding box center [854, 288] width 7 height 7
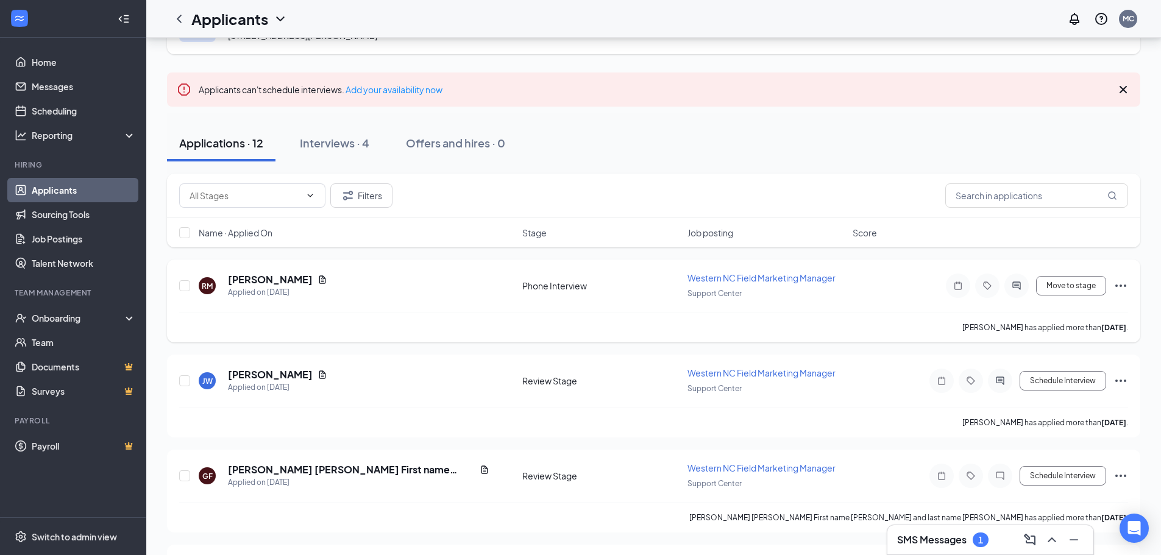
scroll to position [0, 0]
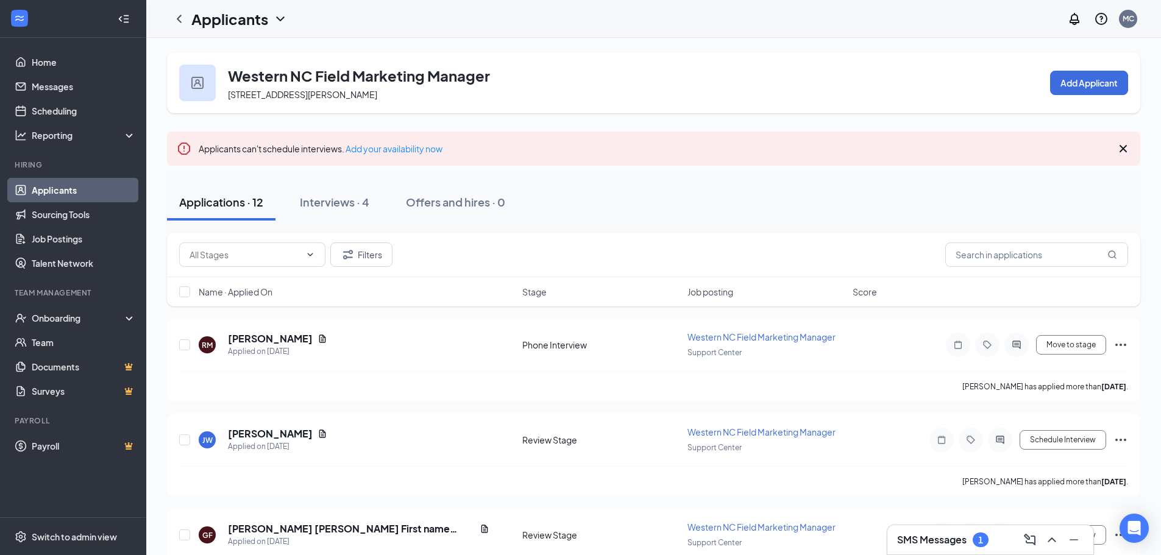
click at [929, 541] on h3 "SMS Messages" at bounding box center [932, 539] width 70 height 13
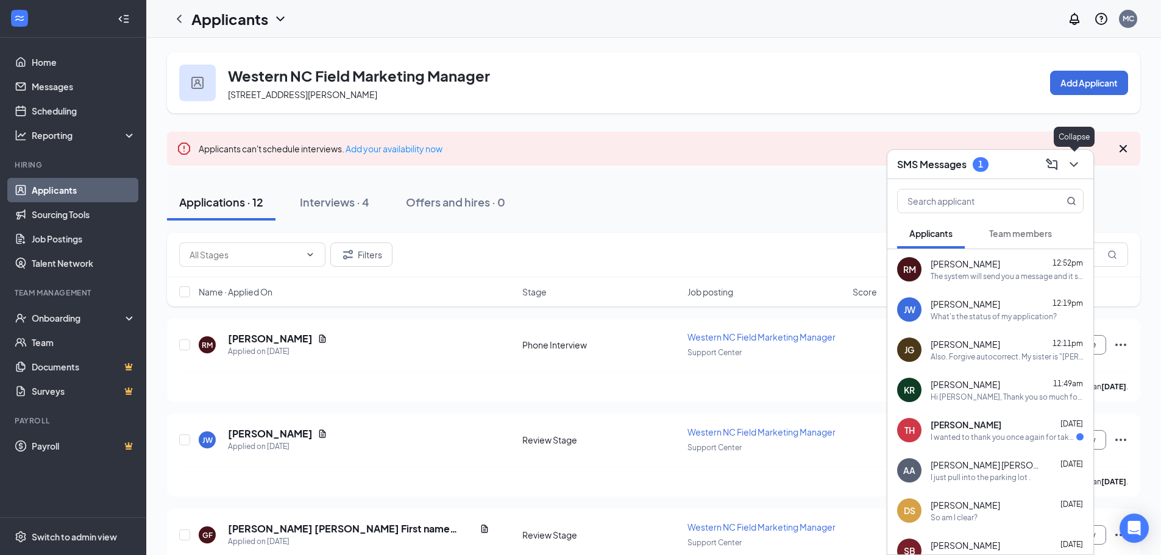
click at [1071, 166] on icon "ChevronDown" at bounding box center [1074, 164] width 15 height 15
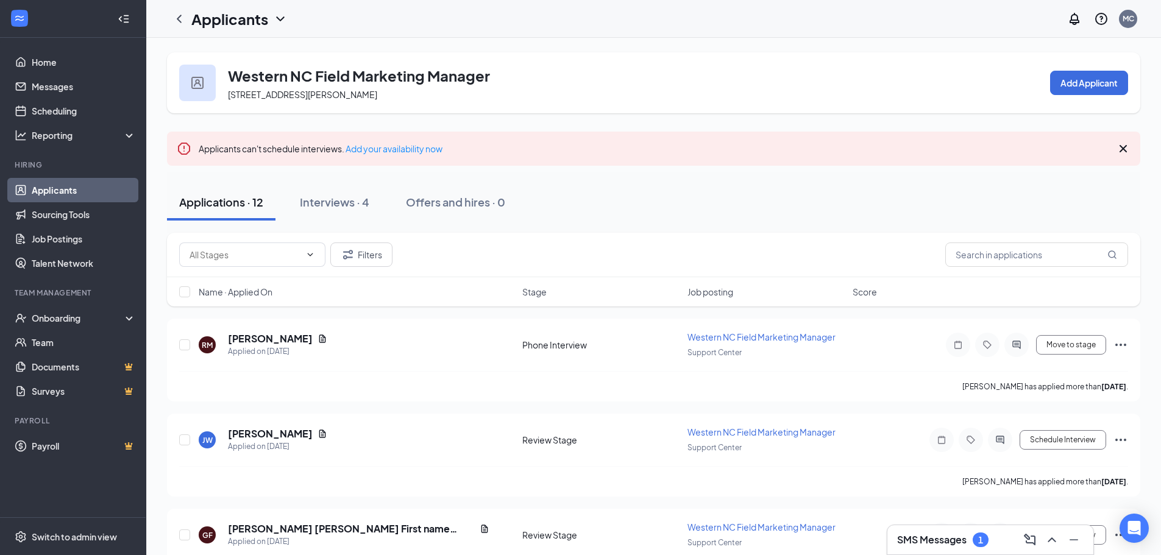
click at [82, 187] on link "Applicants" at bounding box center [84, 190] width 104 height 24
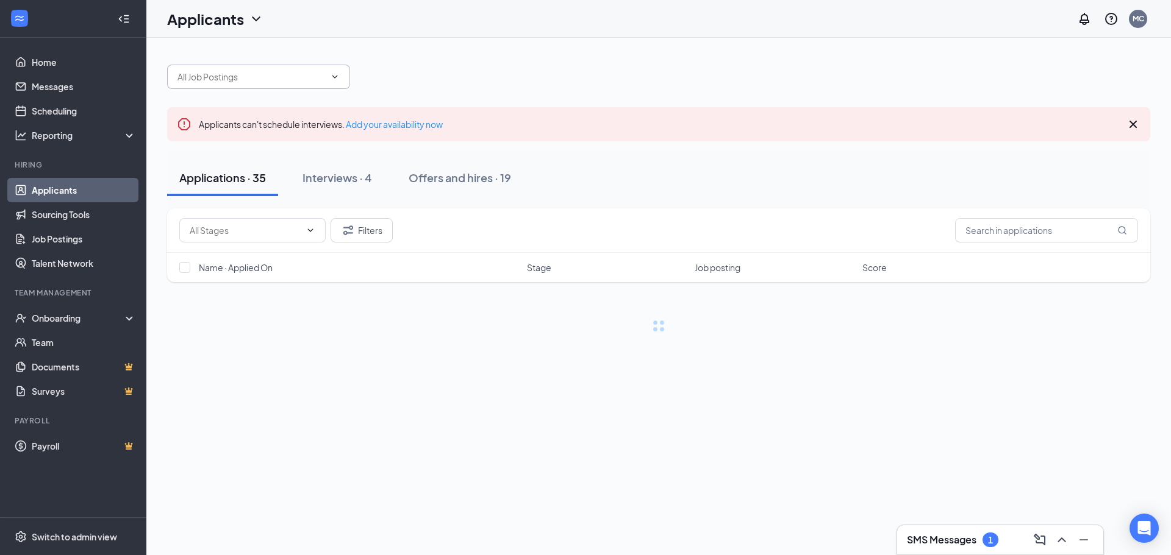
click at [291, 66] on span at bounding box center [258, 77] width 183 height 24
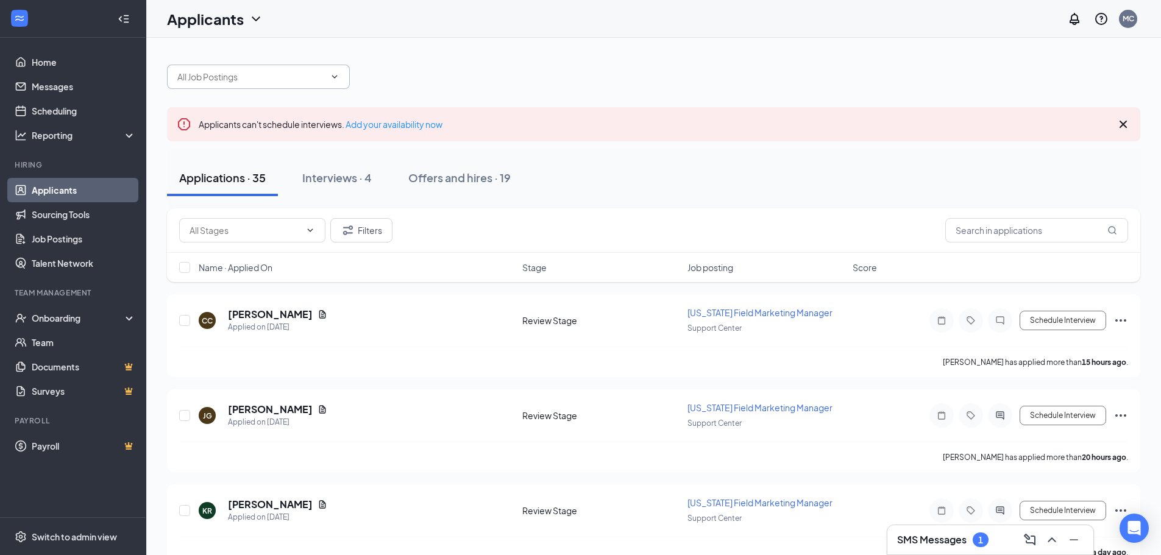
click at [293, 77] on input "text" at bounding box center [251, 76] width 148 height 13
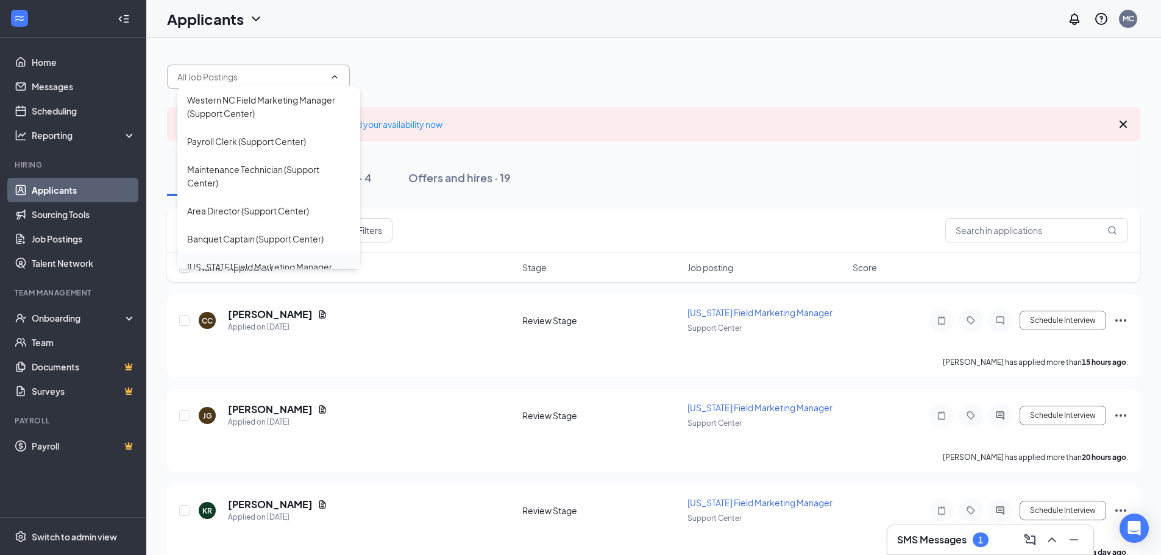
click at [258, 258] on div "[US_STATE] Field Marketing Manager (Support Center)" at bounding box center [268, 273] width 183 height 41
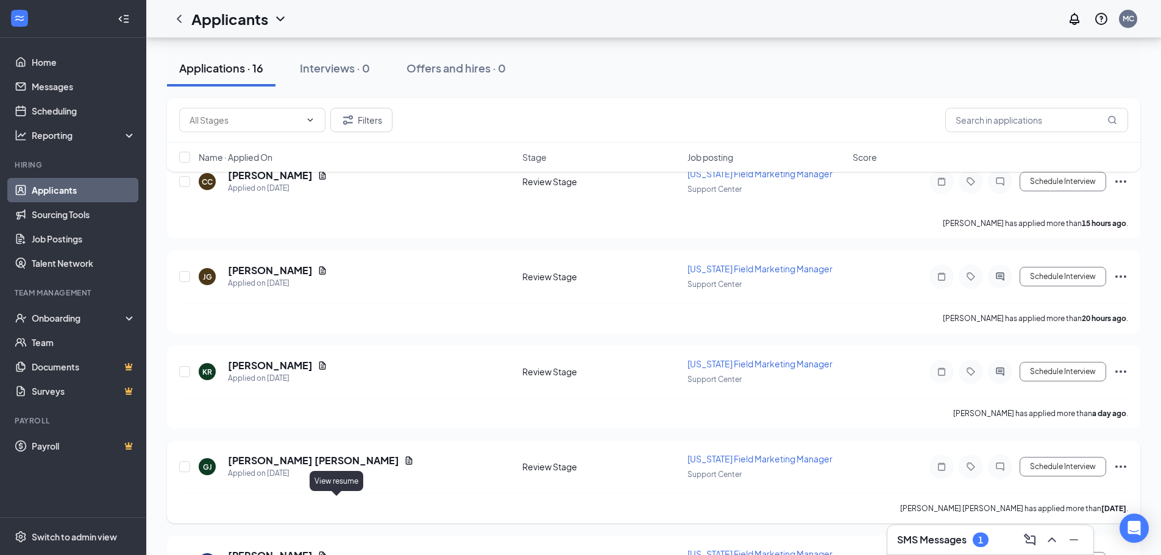
scroll to position [183, 0]
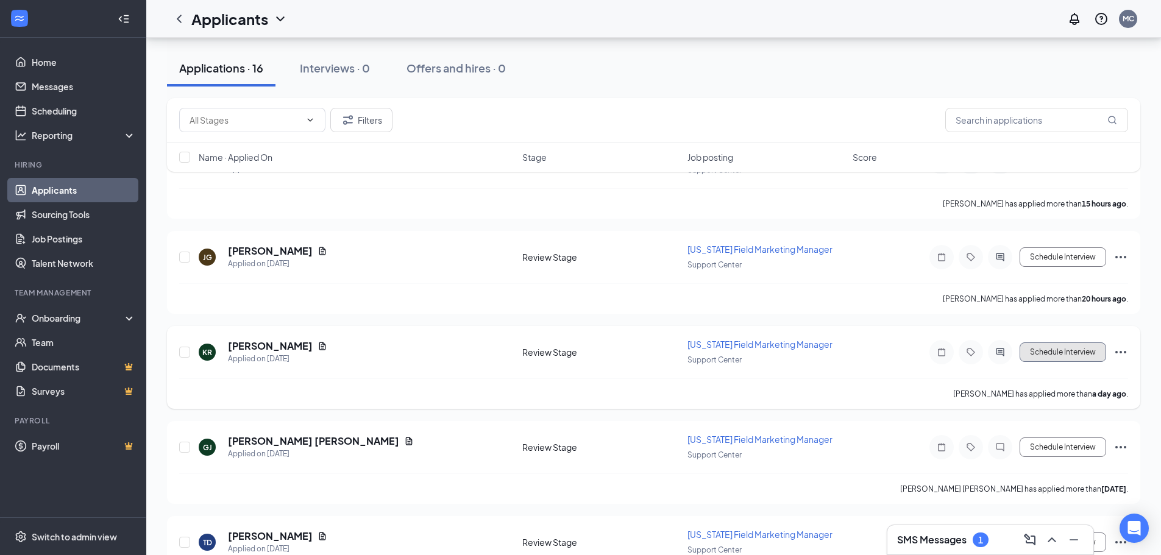
click at [1058, 362] on button "Schedule Interview" at bounding box center [1063, 353] width 87 height 20
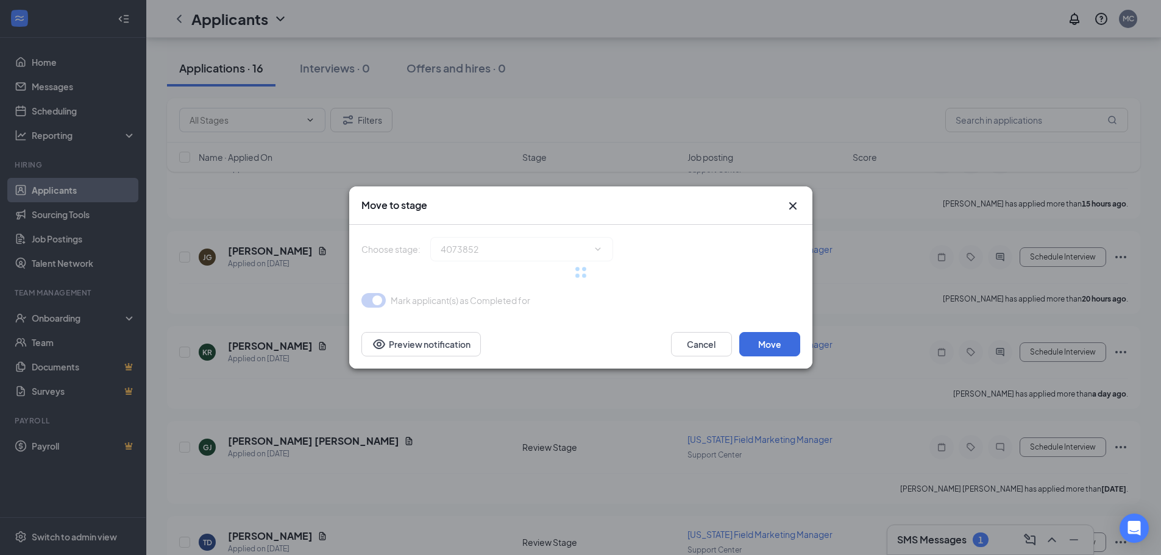
type input "Phone Interview (next stage)"
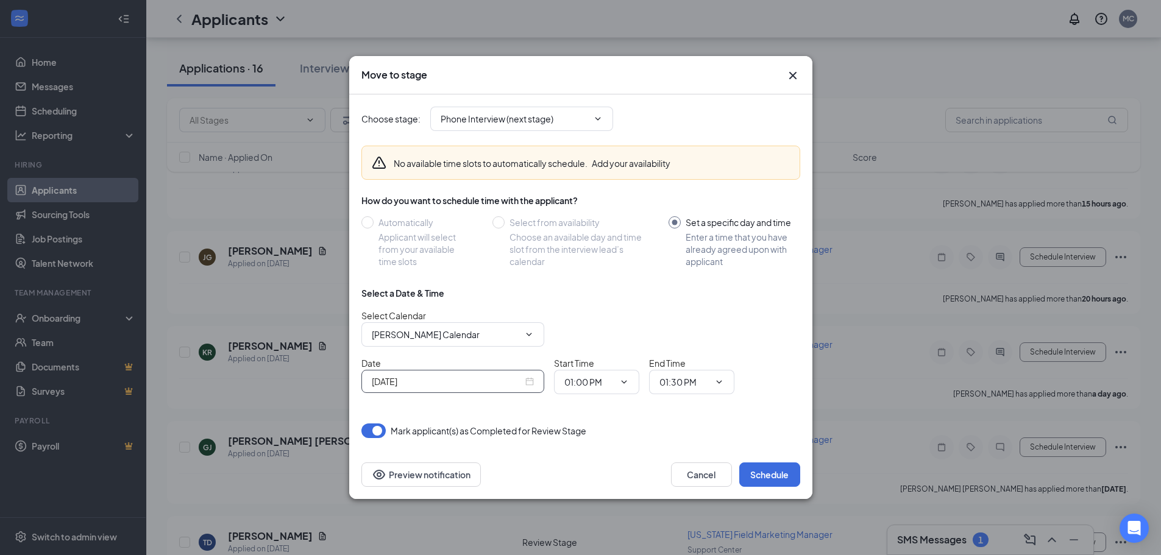
click at [476, 381] on input "[DATE]" at bounding box center [447, 381] width 151 height 13
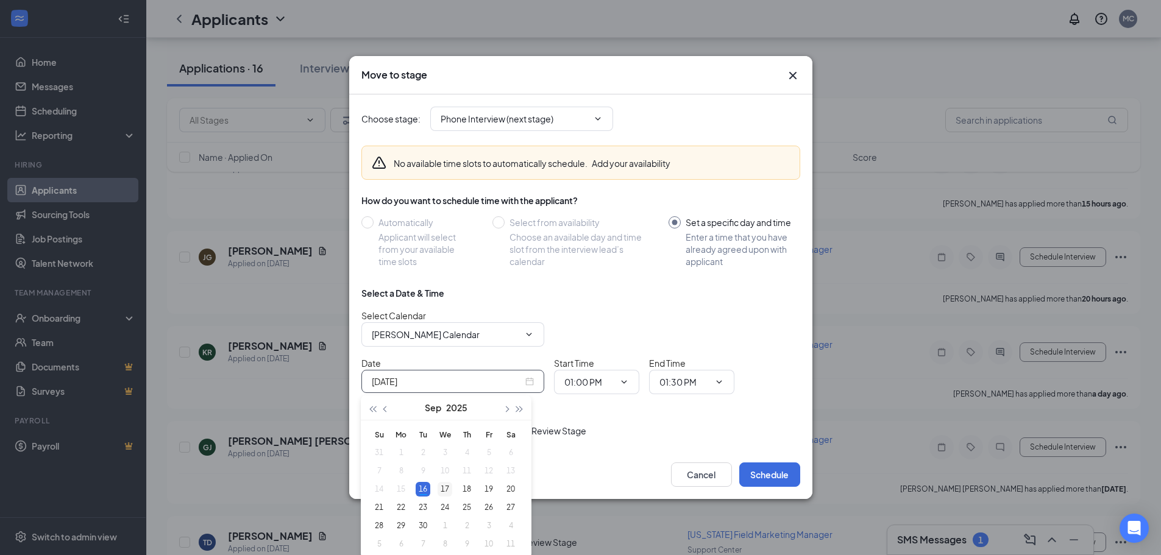
type input "[DATE]"
click at [443, 490] on div "17" at bounding box center [445, 489] width 15 height 15
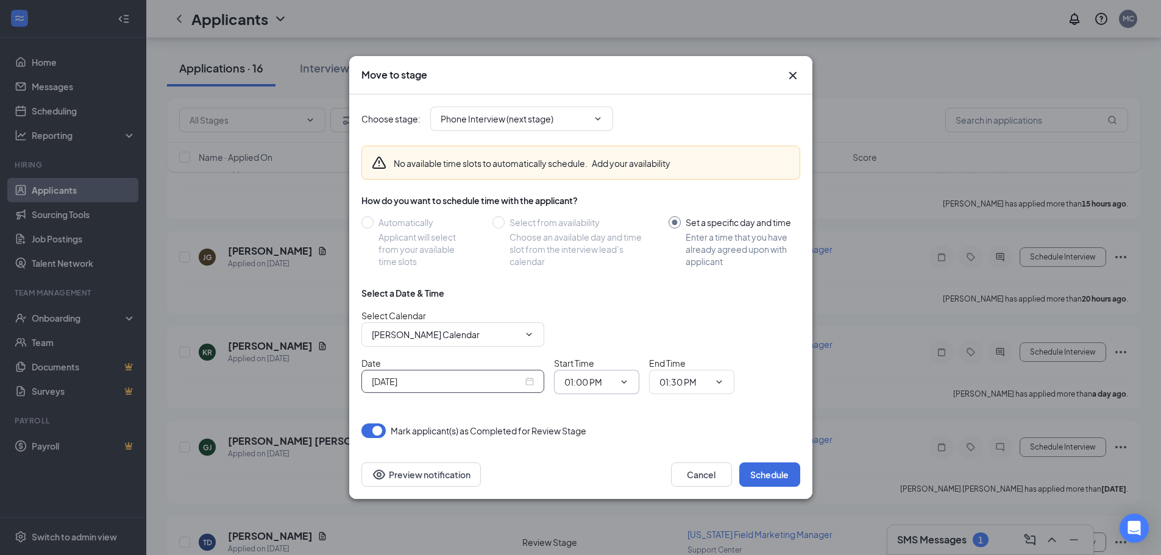
click at [619, 381] on icon "ChevronDown" at bounding box center [624, 382] width 10 height 10
click at [569, 379] on input "01:00 PM" at bounding box center [590, 382] width 50 height 13
click at [591, 301] on div "09:00 AM" at bounding box center [592, 299] width 36 height 13
type input "09:00 AM"
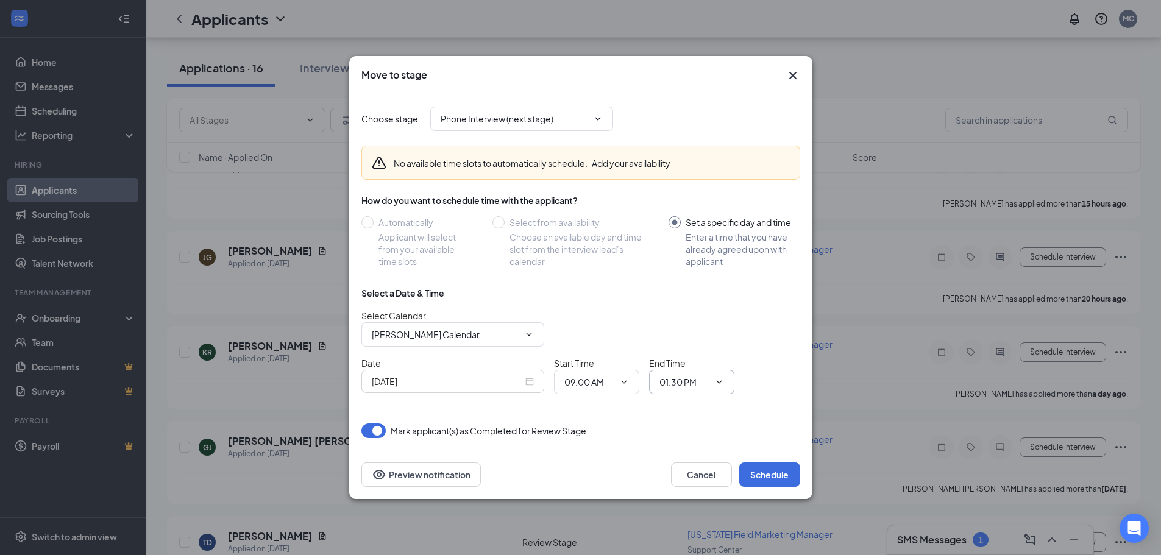
click at [683, 385] on input "01:30 PM" at bounding box center [685, 382] width 50 height 13
click at [681, 204] on div "09:15 AM" at bounding box center [687, 205] width 36 height 13
type input "09:15 AM"
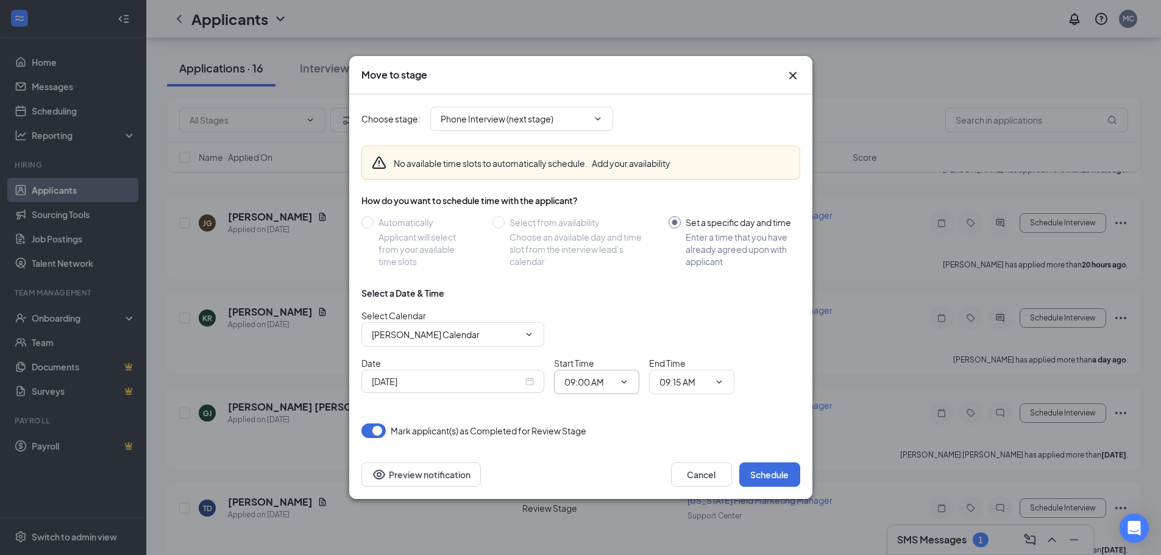
scroll to position [427, 0]
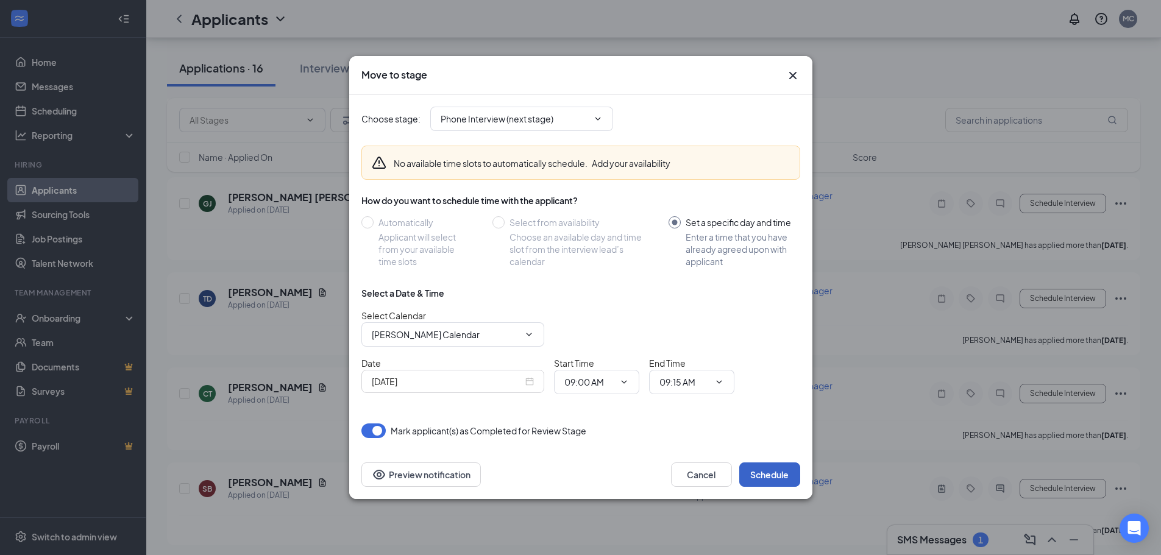
click at [767, 473] on button "Schedule" at bounding box center [770, 475] width 61 height 24
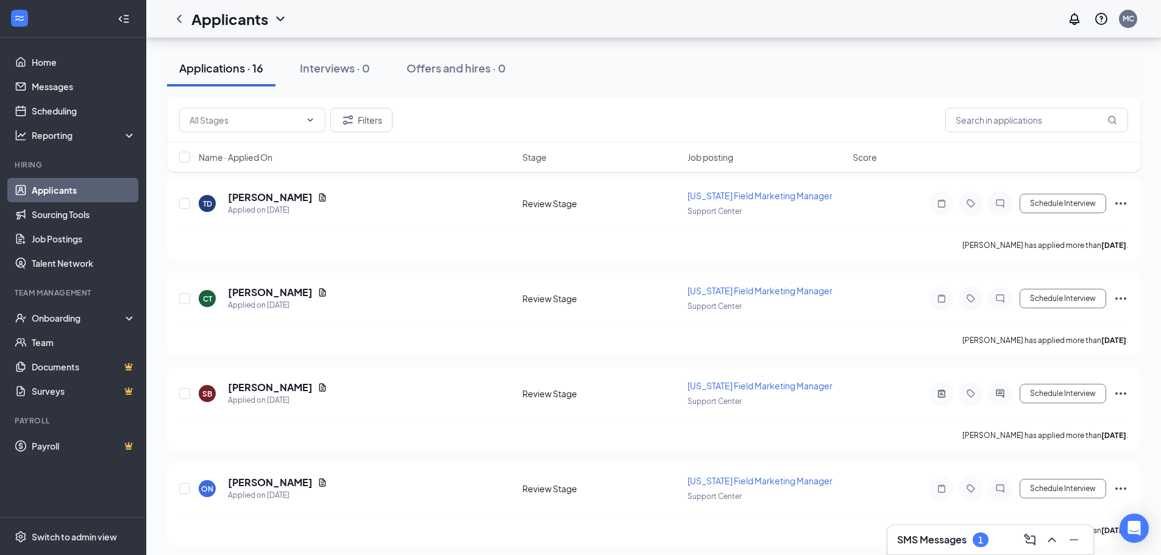
click at [931, 535] on h3 "SMS Messages" at bounding box center [932, 539] width 70 height 13
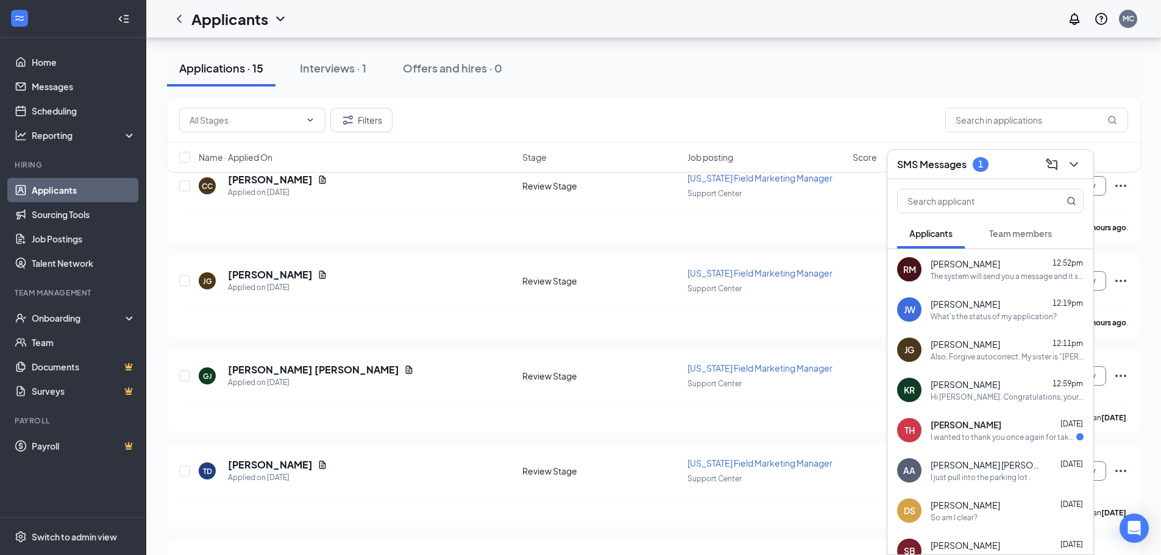
scroll to position [122, 0]
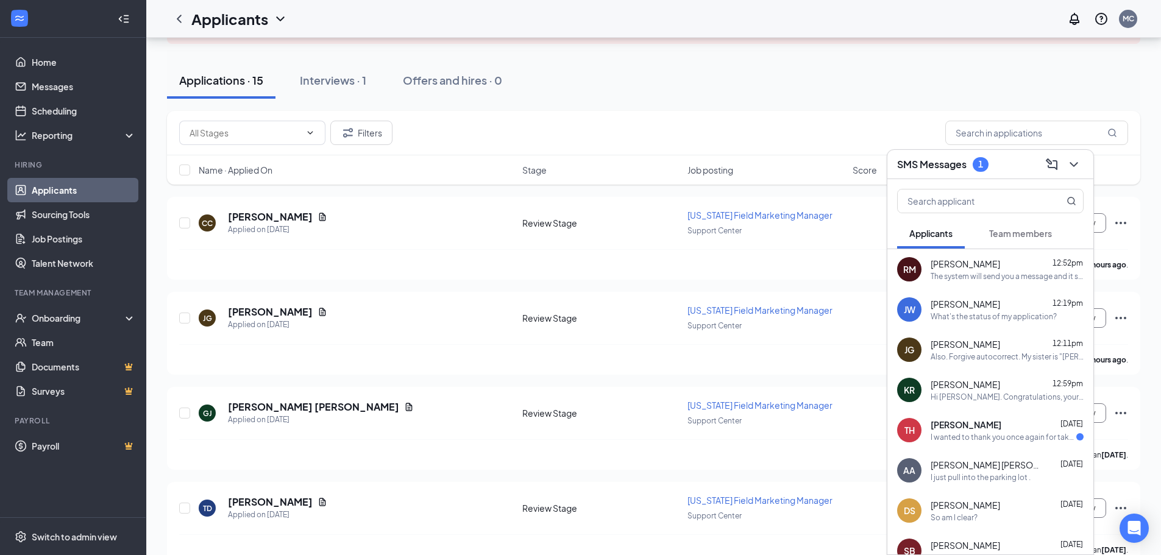
click at [961, 385] on span "[PERSON_NAME]" at bounding box center [966, 385] width 70 height 12
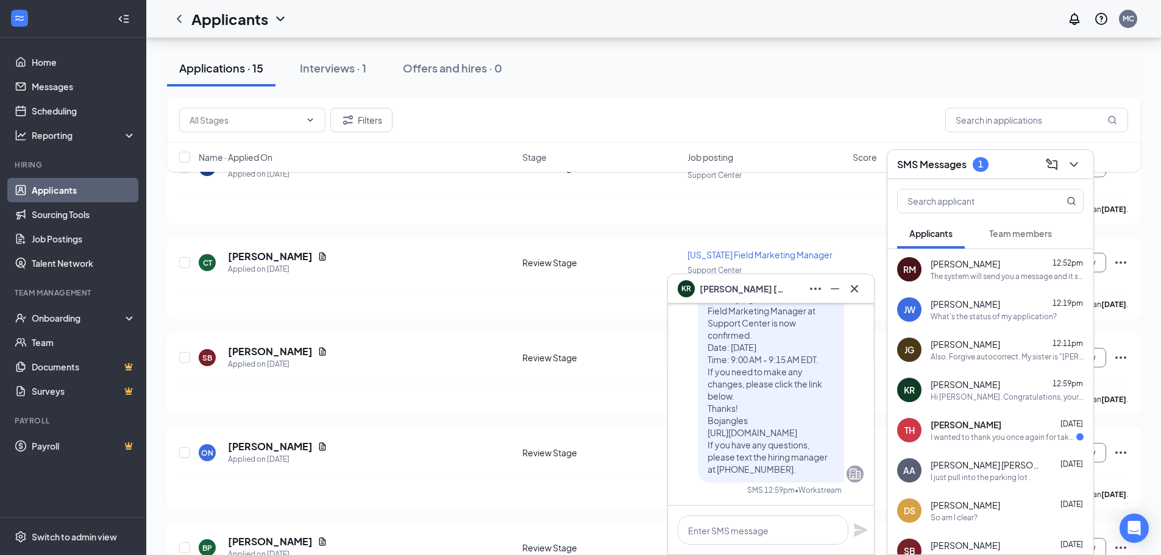
scroll to position [427, 0]
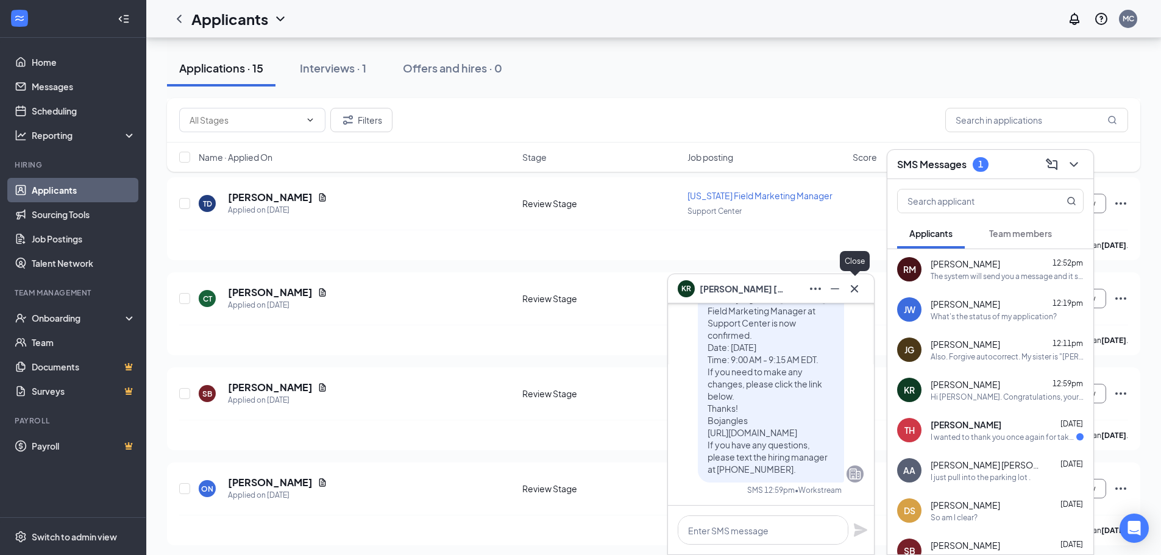
click at [857, 287] on icon "Cross" at bounding box center [854, 288] width 7 height 7
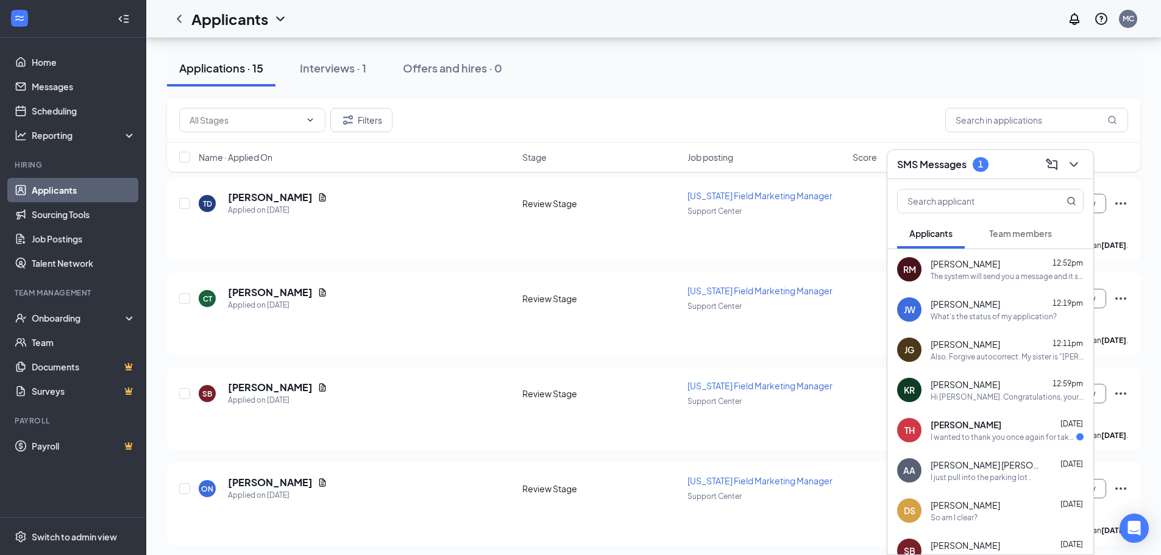
click at [979, 276] on div "The system will send you a message and it says 8am, but it will be for 8:10am. …" at bounding box center [1007, 276] width 153 height 10
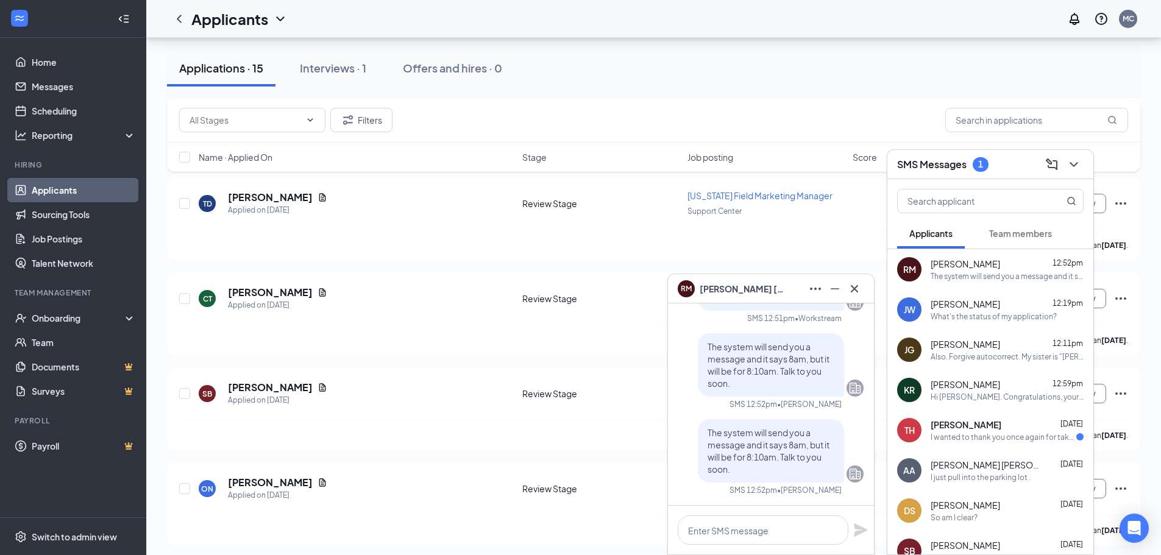
click at [974, 346] on span "[PERSON_NAME]" at bounding box center [966, 344] width 70 height 12
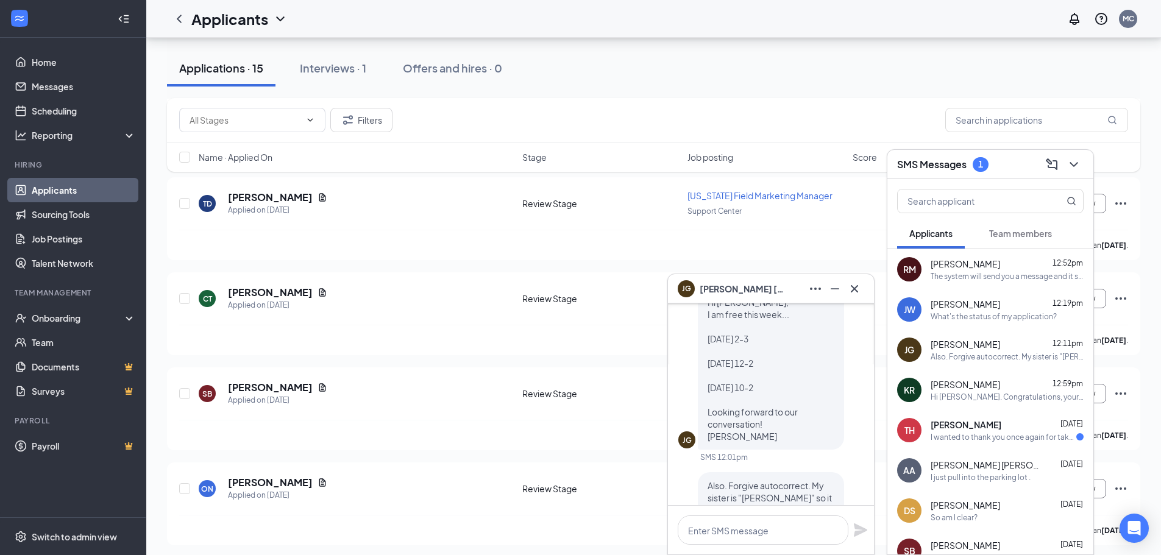
scroll to position [-61, 0]
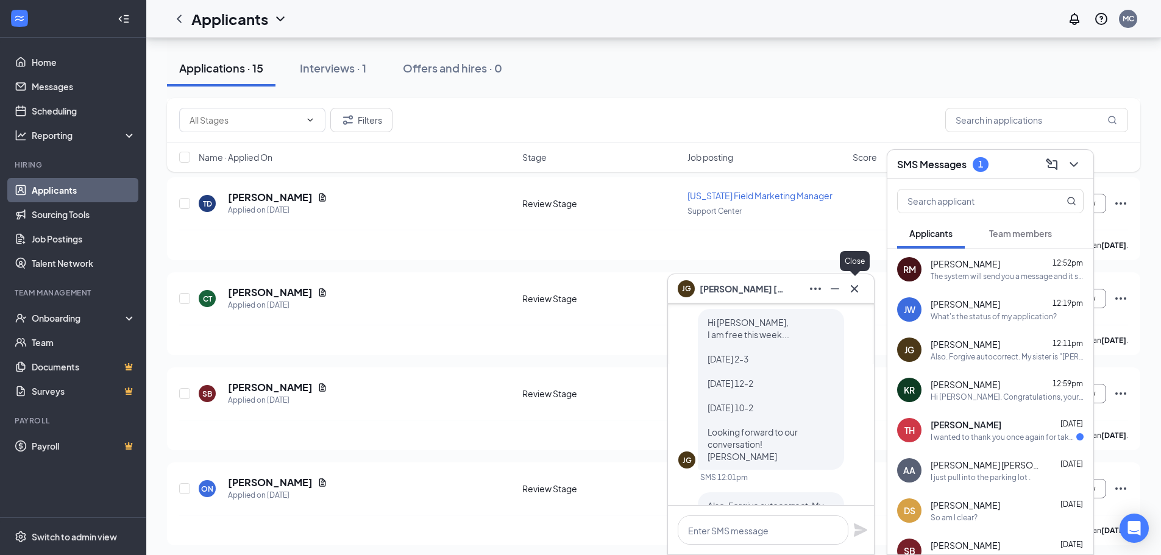
drag, startPoint x: 858, startPoint y: 285, endPoint x: 853, endPoint y: 277, distance: 9.1
click at [858, 285] on icon "Cross" at bounding box center [854, 289] width 15 height 15
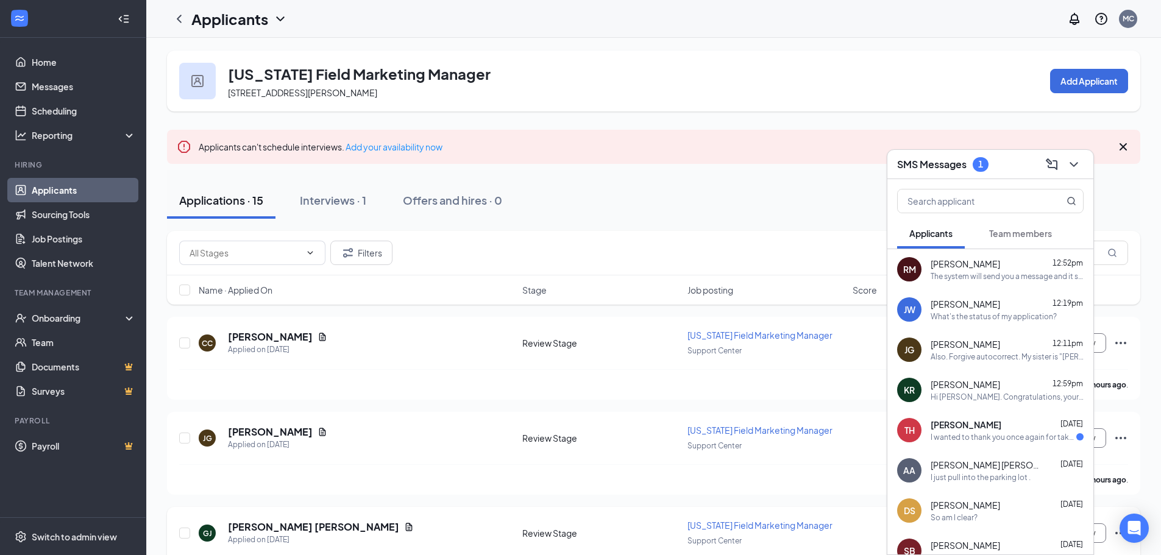
scroll to position [0, 0]
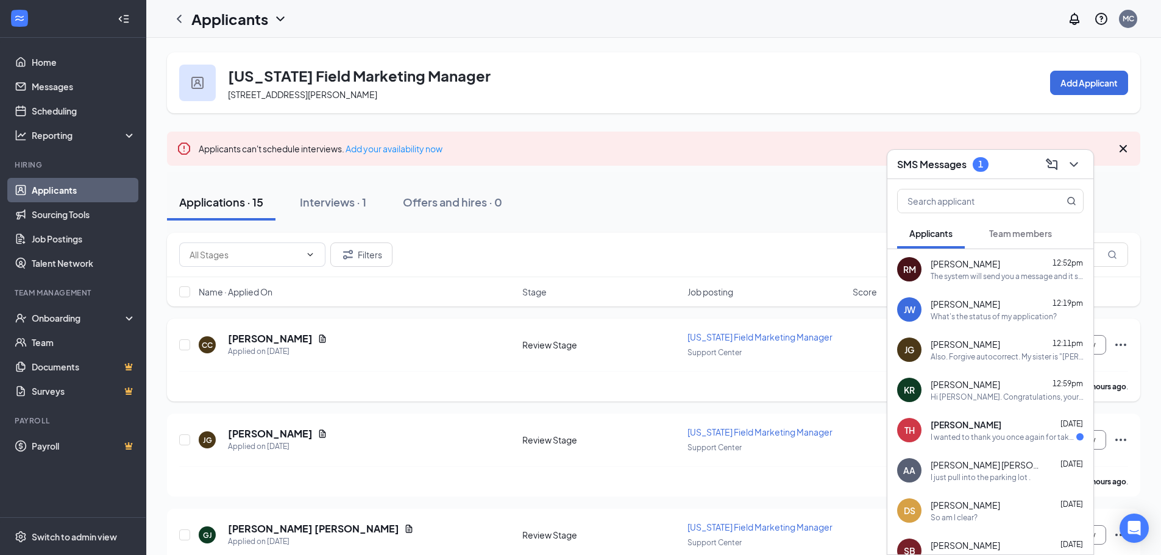
click at [818, 399] on div "[PERSON_NAME] has applied more than 15 hours ago ." at bounding box center [653, 386] width 949 height 30
click at [1072, 162] on icon "ChevronDown" at bounding box center [1074, 164] width 15 height 15
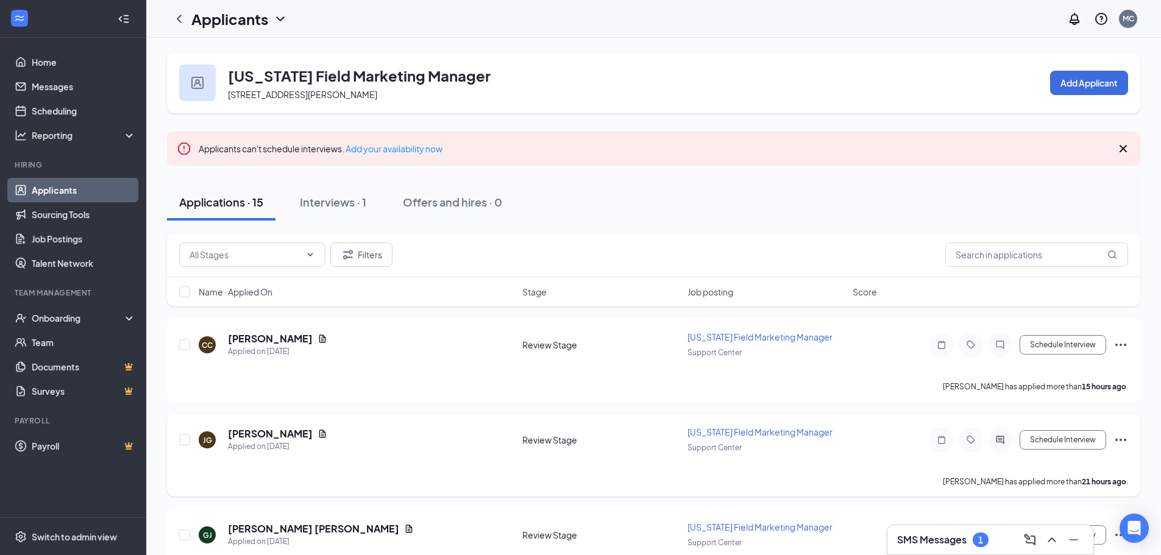
drag, startPoint x: 1003, startPoint y: 454, endPoint x: 989, endPoint y: 476, distance: 26.0
click at [989, 466] on div "[PERSON_NAME] Applied on [DATE] Review Stage [US_STATE] Field Marketing Manager…" at bounding box center [653, 446] width 949 height 40
click at [1040, 450] on button "Schedule Interview" at bounding box center [1063, 440] width 87 height 20
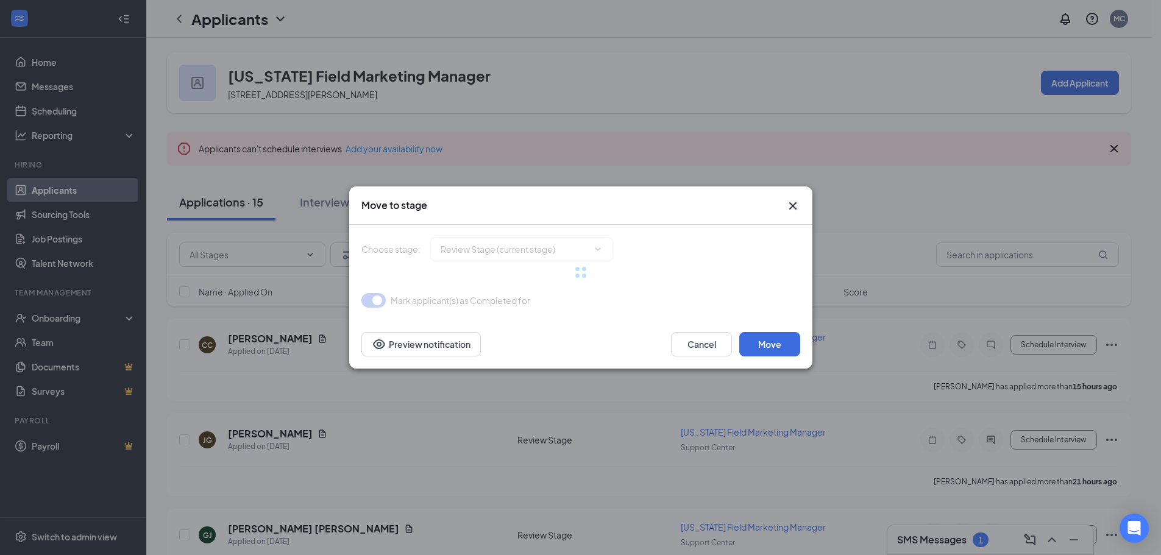
type input "Phone Interview (next stage)"
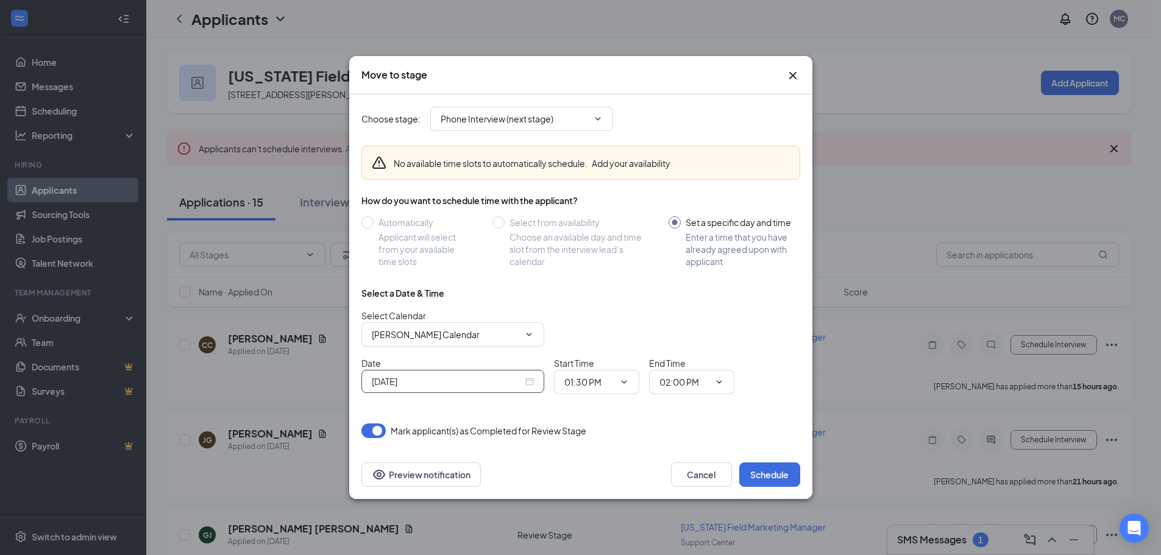
click at [482, 377] on input "[DATE]" at bounding box center [447, 381] width 151 height 13
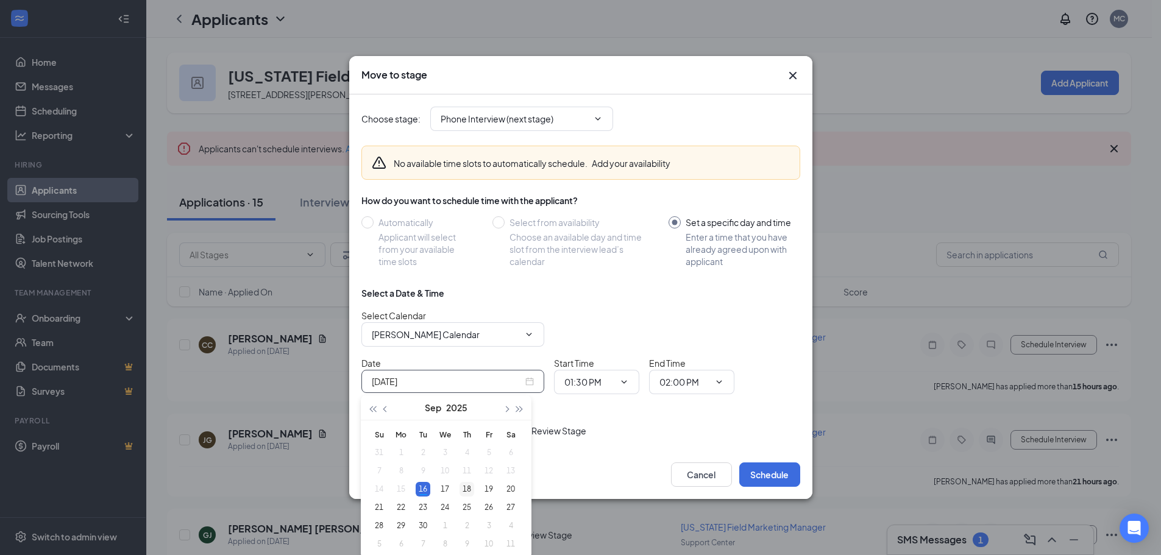
type input "[DATE]"
click at [466, 487] on div "18" at bounding box center [467, 489] width 15 height 15
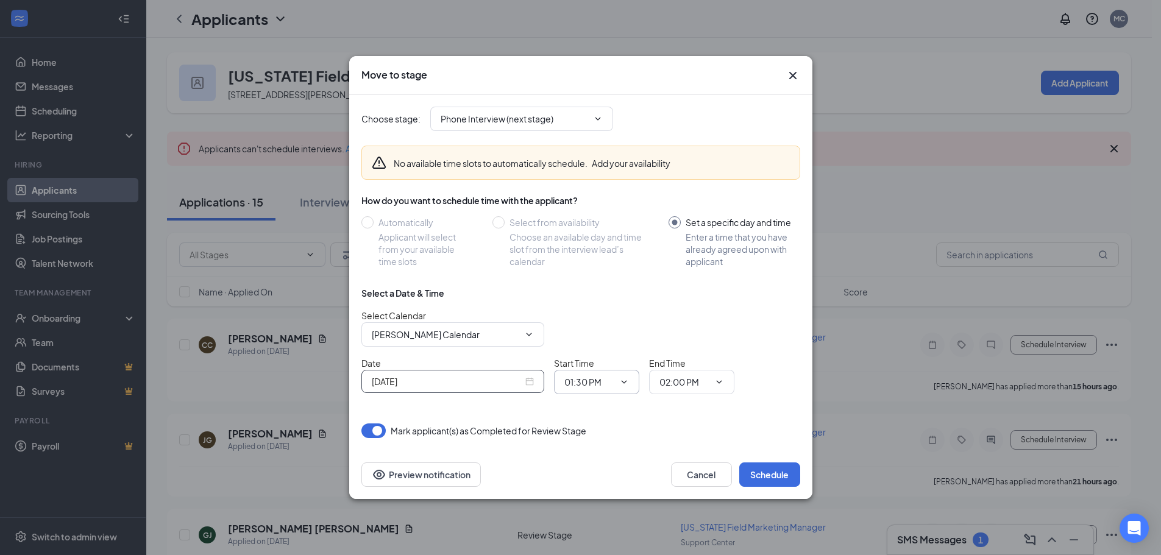
click at [621, 383] on icon "ChevronDown" at bounding box center [624, 382] width 10 height 10
click at [624, 380] on icon "ChevronDown" at bounding box center [624, 382] width 10 height 10
click at [624, 378] on icon "ChevronDown" at bounding box center [624, 382] width 10 height 10
click at [591, 382] on input "01:30 PM" at bounding box center [590, 382] width 50 height 13
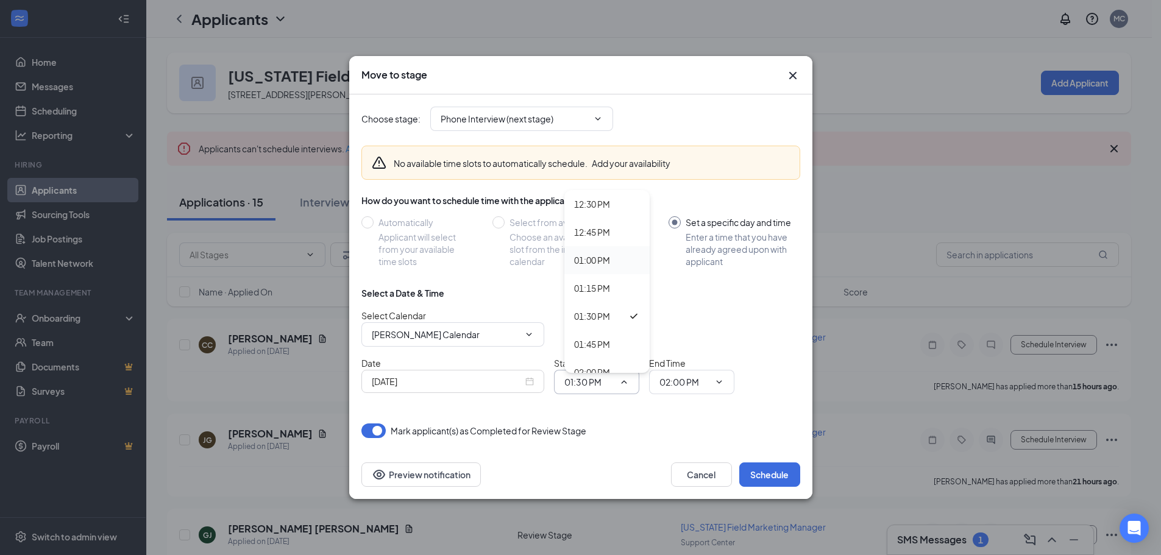
click at [588, 258] on div "01:00 PM" at bounding box center [592, 260] width 36 height 13
type input "01:00 PM"
click at [679, 383] on input "02:00 PM" at bounding box center [685, 382] width 50 height 13
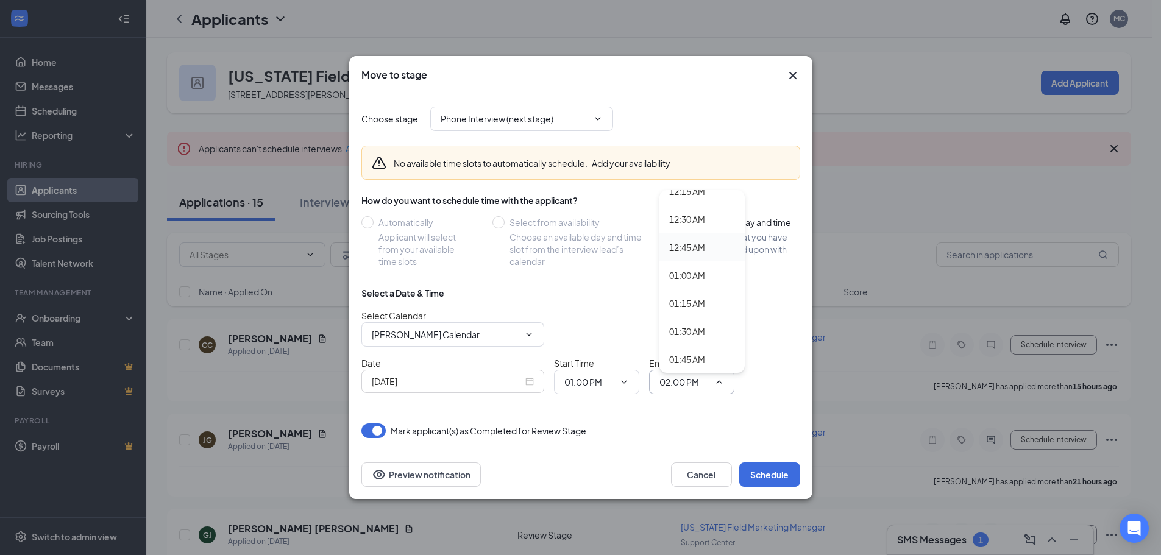
scroll to position [61, 0]
click at [679, 284] on div "01:15 AM" at bounding box center [687, 283] width 36 height 13
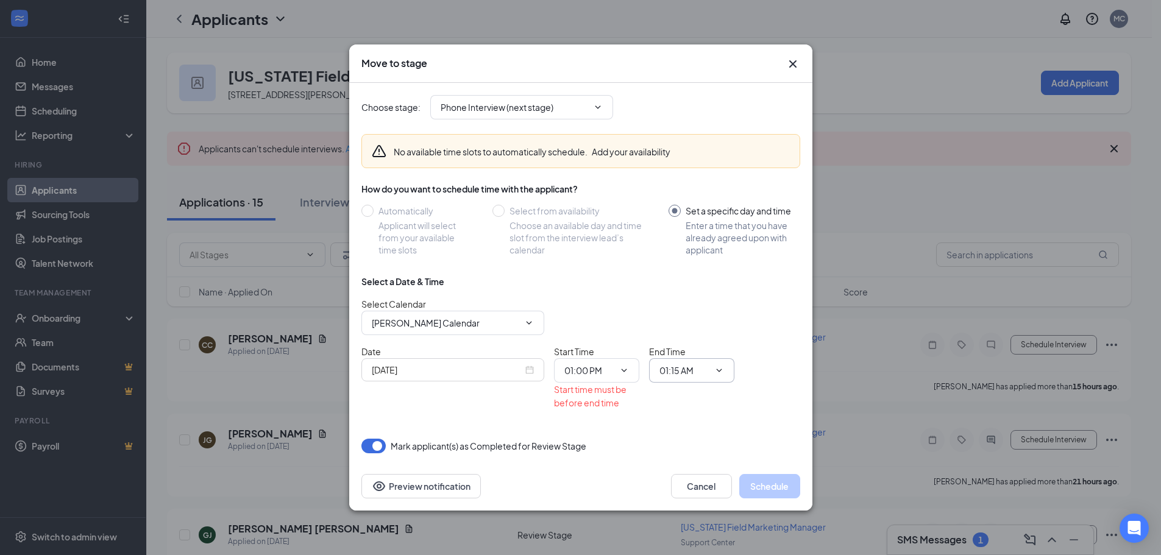
click at [691, 369] on input "01:15 AM" at bounding box center [685, 370] width 50 height 13
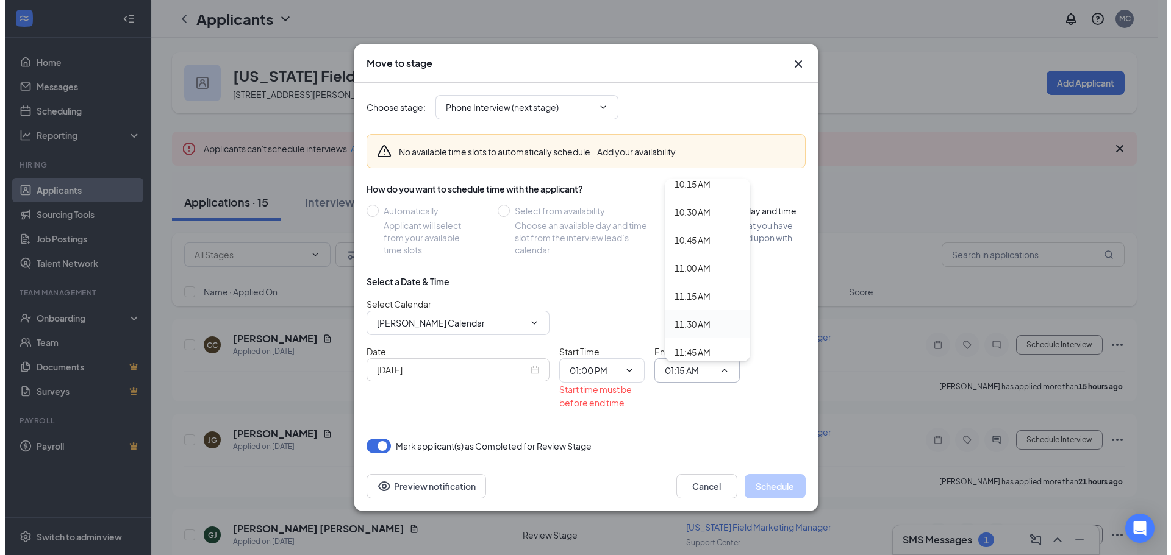
scroll to position [1341, 0]
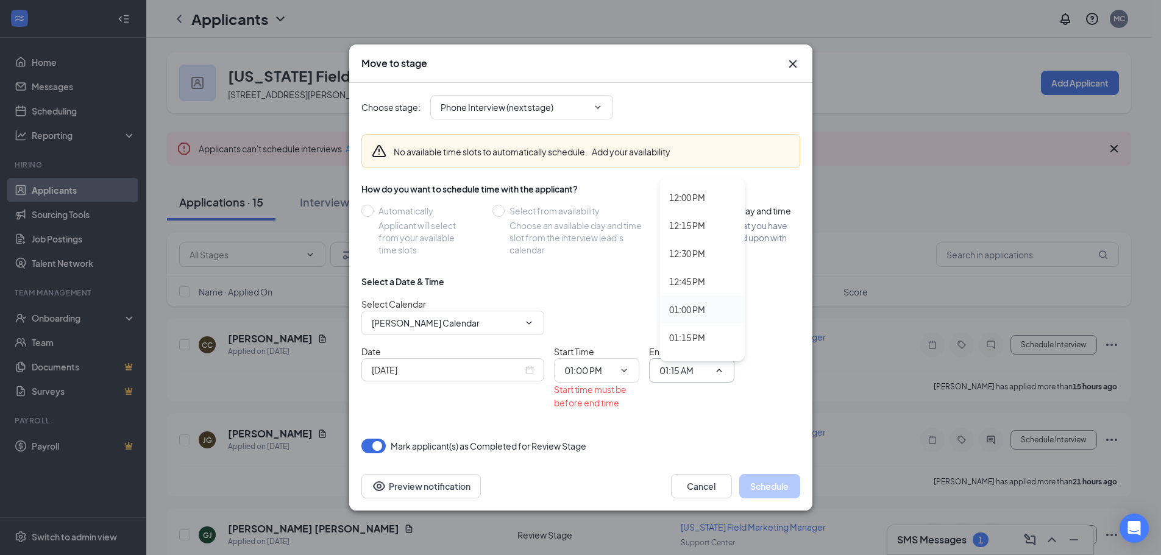
click at [690, 313] on div "01:00 PM" at bounding box center [687, 309] width 36 height 13
click at [660, 421] on div "Choose stage : Phone Interview (next stage) No available time slots to automati…" at bounding box center [581, 268] width 439 height 371
click at [679, 379] on span "01:00 PM 12:00 AM 12:15 AM 12:30 AM 12:45 AM 01:00 AM 01:15 AM 01:30 AM 01:45 A…" at bounding box center [691, 370] width 85 height 24
click at [681, 371] on input "01:00 PM" at bounding box center [685, 370] width 50 height 13
click at [674, 337] on div "01:15 PM" at bounding box center [687, 337] width 36 height 13
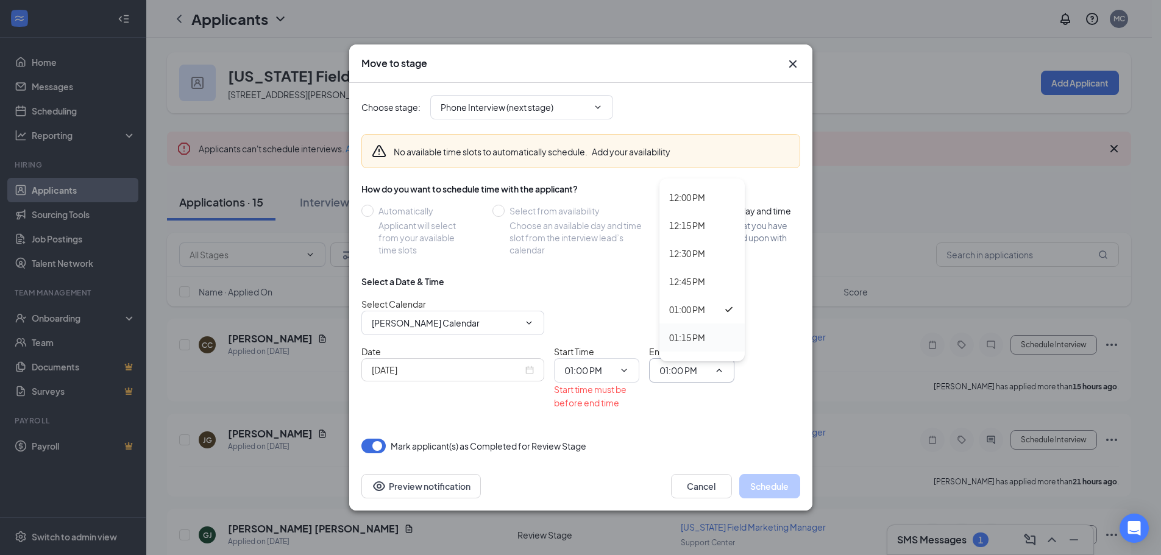
type input "01:15 PM"
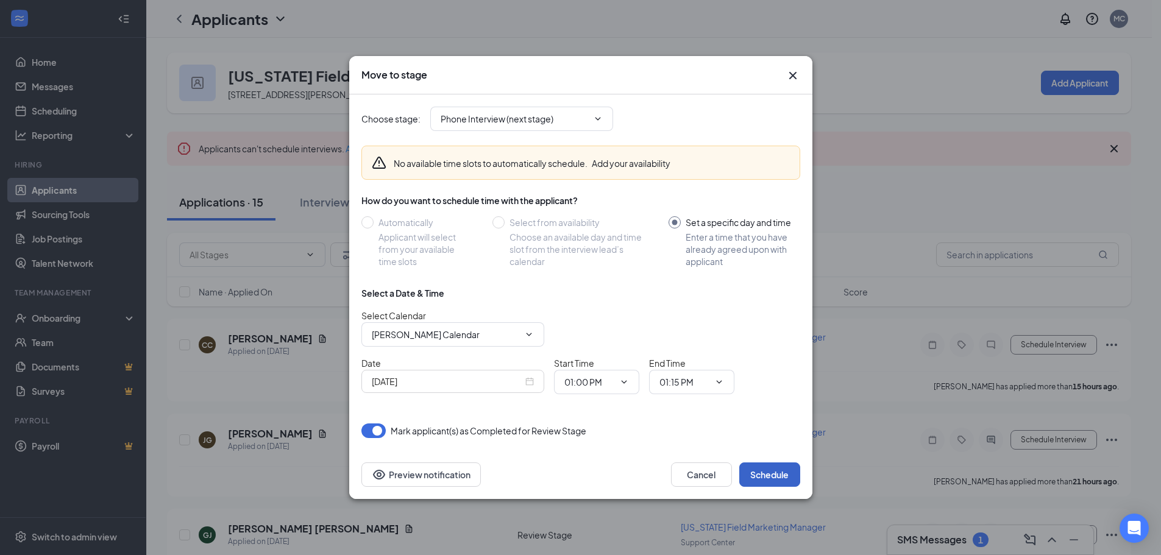
click at [759, 469] on button "Schedule" at bounding box center [770, 475] width 61 height 24
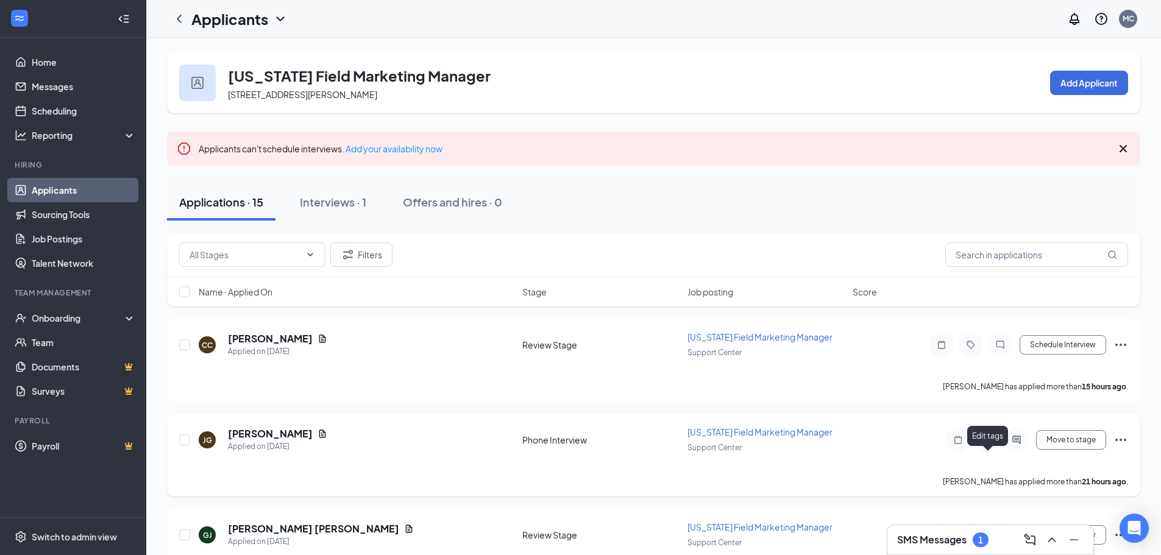
click at [989, 445] on icon "Tag" at bounding box center [987, 440] width 15 height 10
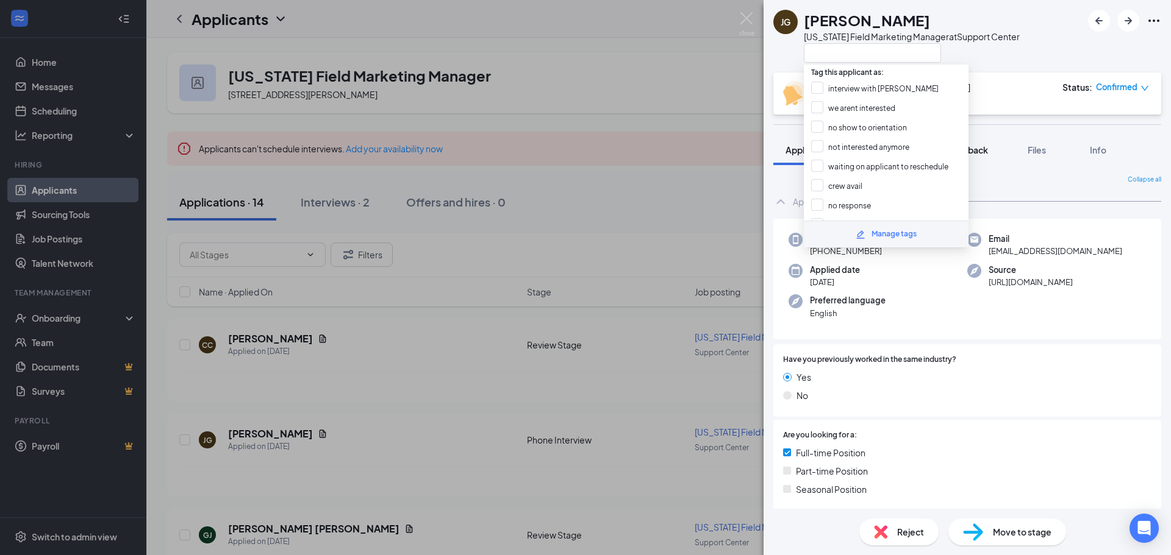
click at [995, 165] on button "Feedback" at bounding box center [967, 150] width 66 height 30
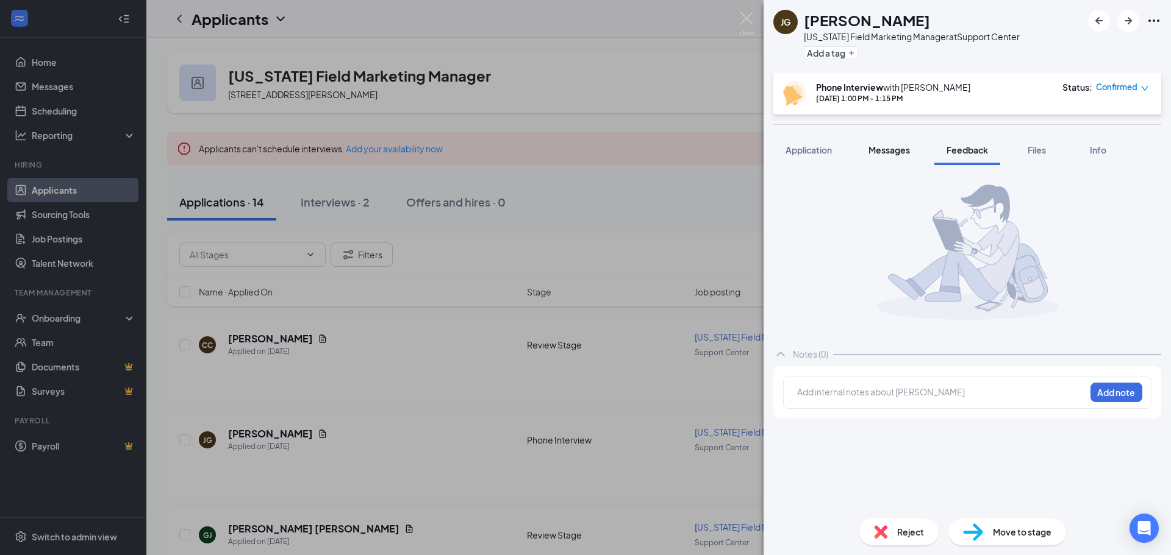
click at [882, 154] on span "Messages" at bounding box center [888, 149] width 41 height 11
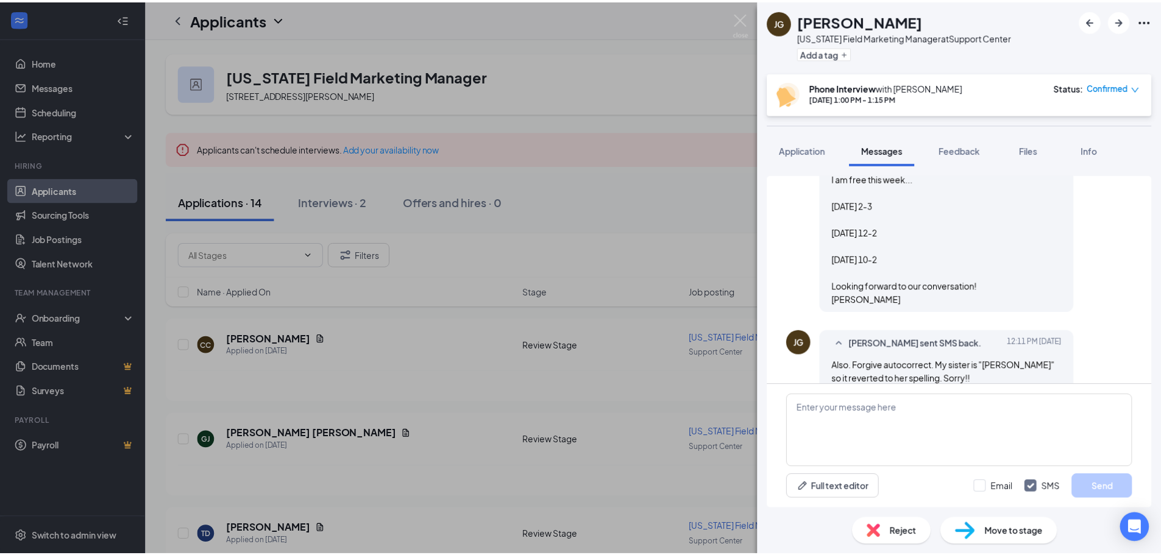
scroll to position [814, 0]
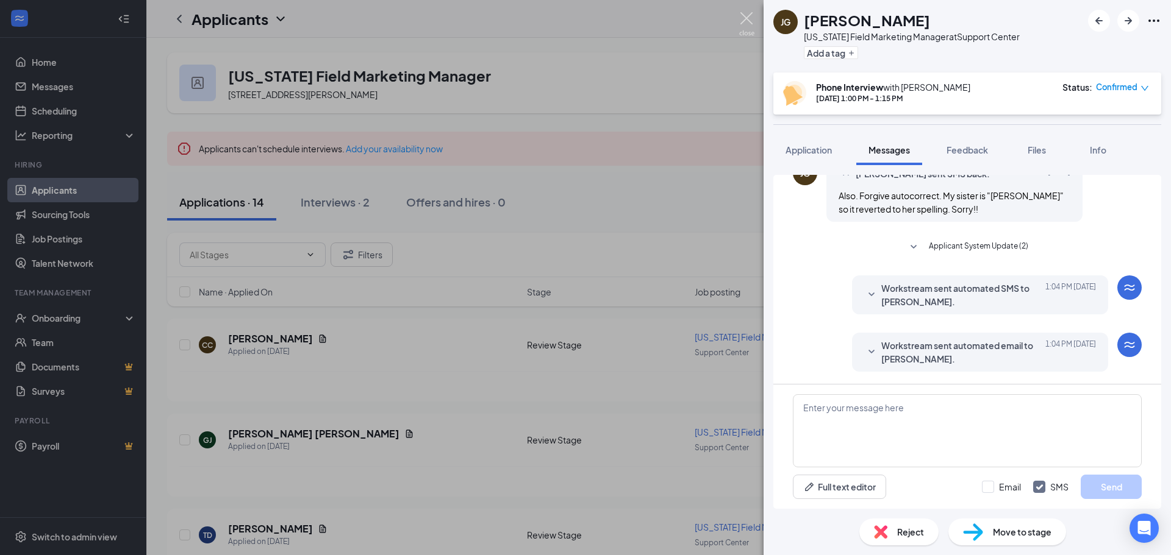
click at [740, 16] on img at bounding box center [746, 24] width 15 height 24
